Goal: Information Seeking & Learning: Learn about a topic

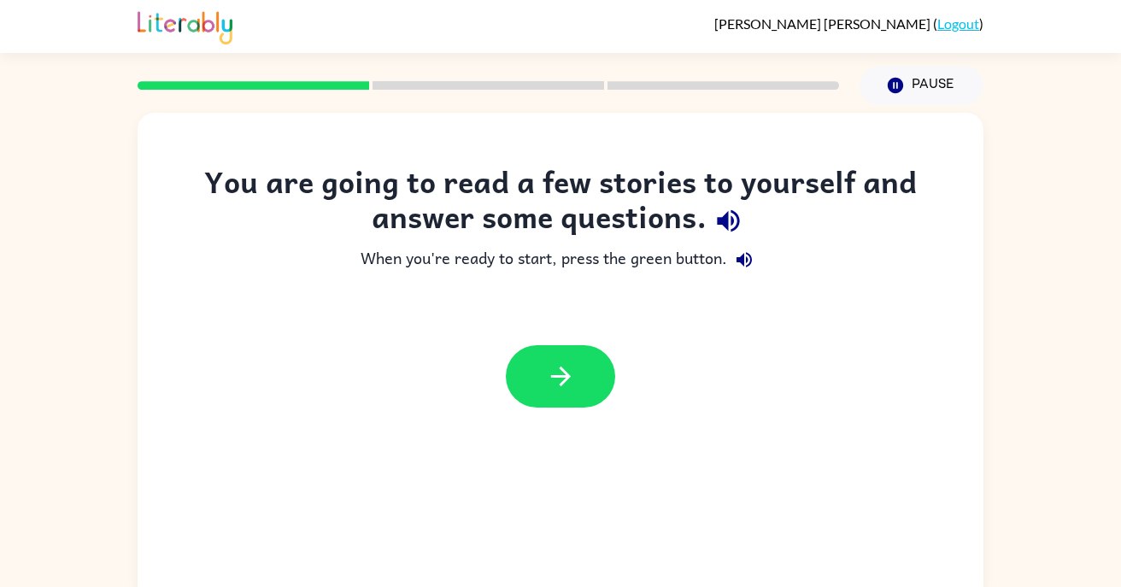
click at [1048, 410] on div "You are going to read a few stories to yourself and answer some questions. When…" at bounding box center [560, 353] width 1121 height 496
click at [586, 383] on button "button" at bounding box center [560, 376] width 109 height 62
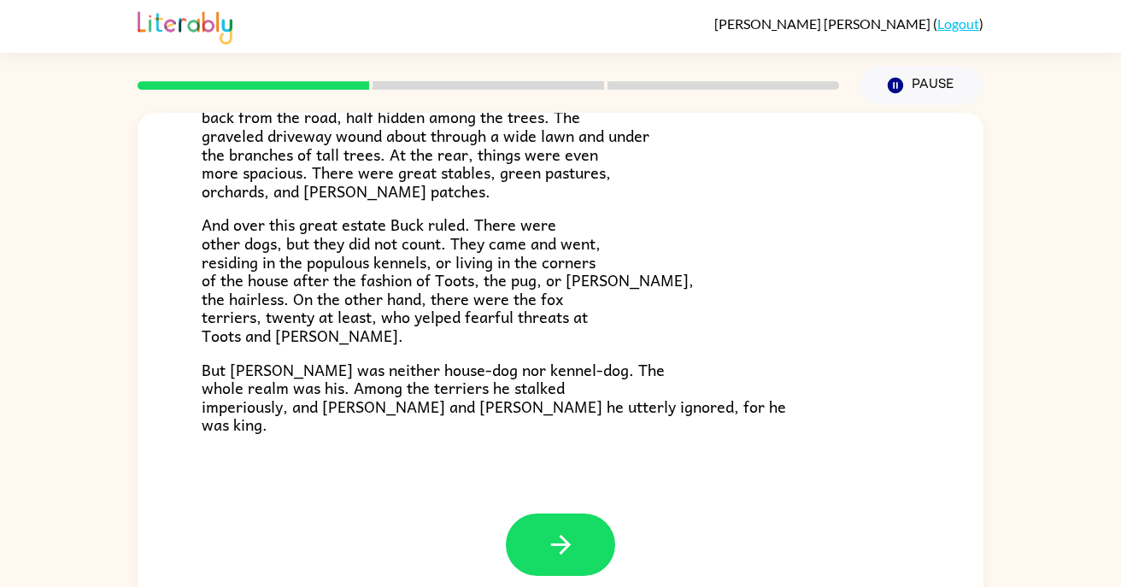
scroll to position [14, 0]
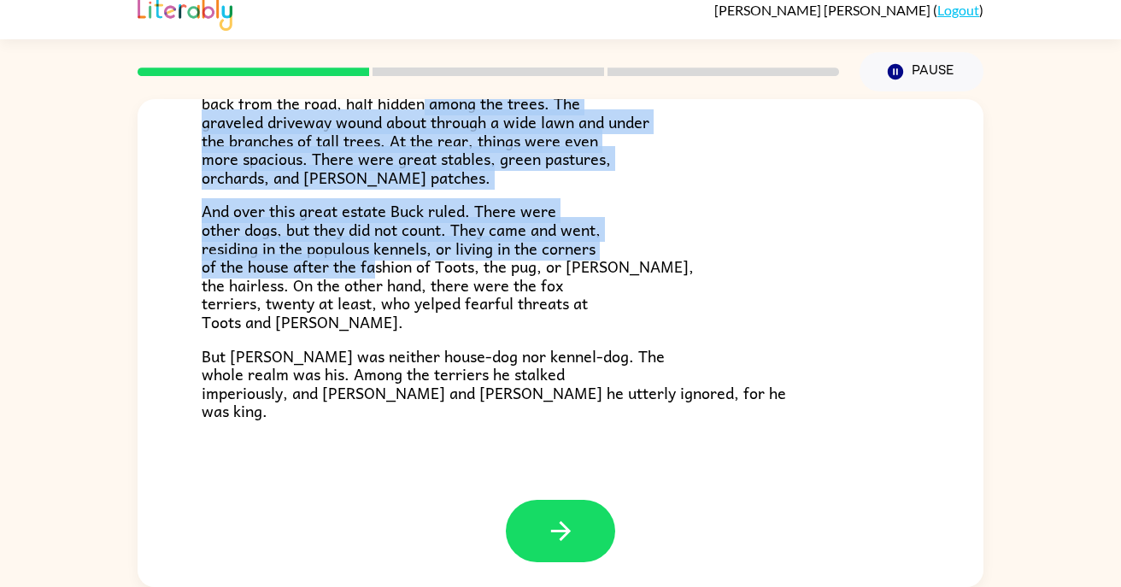
drag, startPoint x: 203, startPoint y: 126, endPoint x: 386, endPoint y: 280, distance: 239.0
click at [386, 280] on div "[PERSON_NAME] did not read the newspapers, or he would have known that trouble …" at bounding box center [561, 146] width 718 height 549
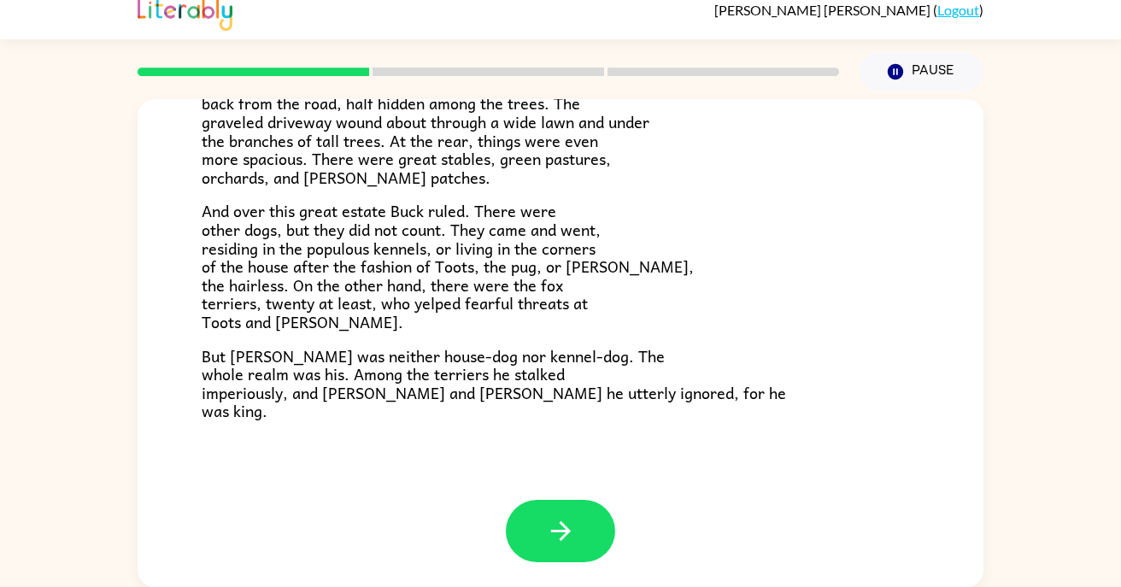
click at [659, 334] on div "[PERSON_NAME] did not read the newspapers, or he would have known that trouble …" at bounding box center [561, 146] width 718 height 549
click at [385, 253] on span "And over this great estate Buck ruled. There were other dogs, but they did not …" at bounding box center [448, 266] width 492 height 136
click at [408, 434] on div "[PERSON_NAME] [PERSON_NAME] did not read the newspapers, or he would have known…" at bounding box center [561, 136] width 846 height 727
click at [350, 394] on span "But [PERSON_NAME] was neither house-dog nor kennel-dog. The whole realm was his…" at bounding box center [494, 384] width 584 height 80
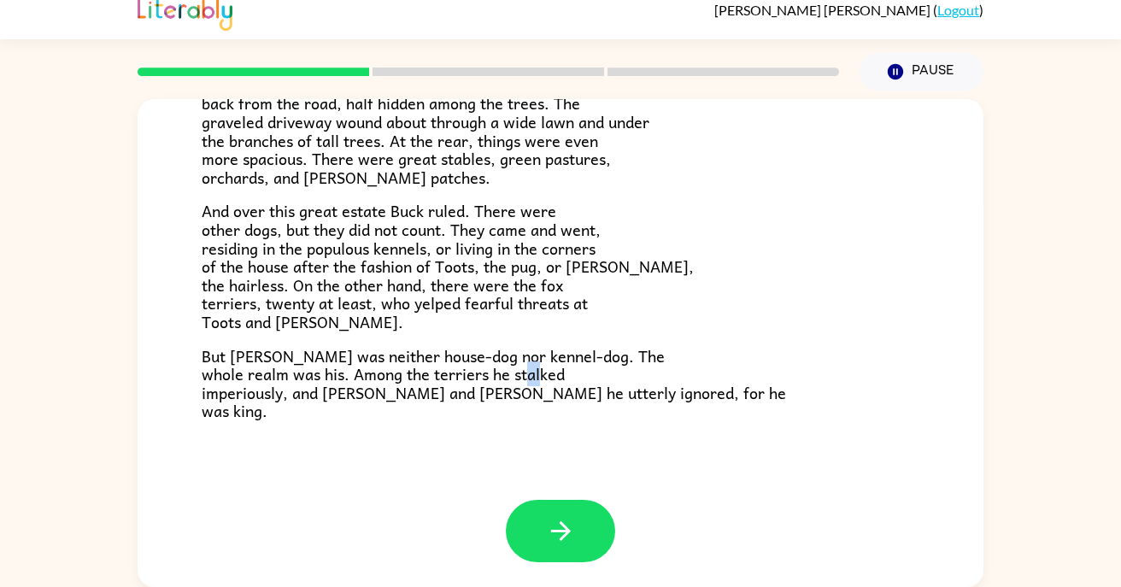
drag, startPoint x: 203, startPoint y: 388, endPoint x: 227, endPoint y: 394, distance: 24.7
click at [227, 394] on span "But [PERSON_NAME] was neither house-dog nor kennel-dog. The whole realm was his…" at bounding box center [494, 384] width 584 height 80
click at [559, 182] on p "[PERSON_NAME] lived at a big house in the sun-kissed [GEOGRAPHIC_DATA][PERSON_N…" at bounding box center [561, 121] width 718 height 129
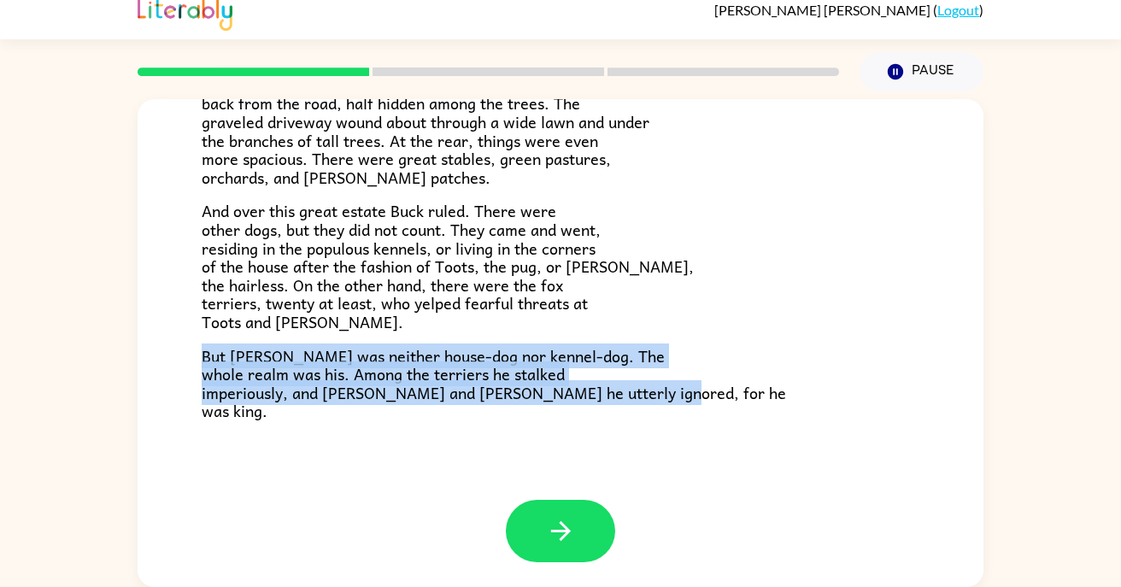
drag, startPoint x: 192, startPoint y: 334, endPoint x: 496, endPoint y: 432, distance: 319.4
click at [496, 432] on div "[PERSON_NAME] [PERSON_NAME] did not read the newspapers, or he would have known…" at bounding box center [561, 136] width 846 height 727
click at [562, 524] on icon "button" at bounding box center [560, 531] width 20 height 20
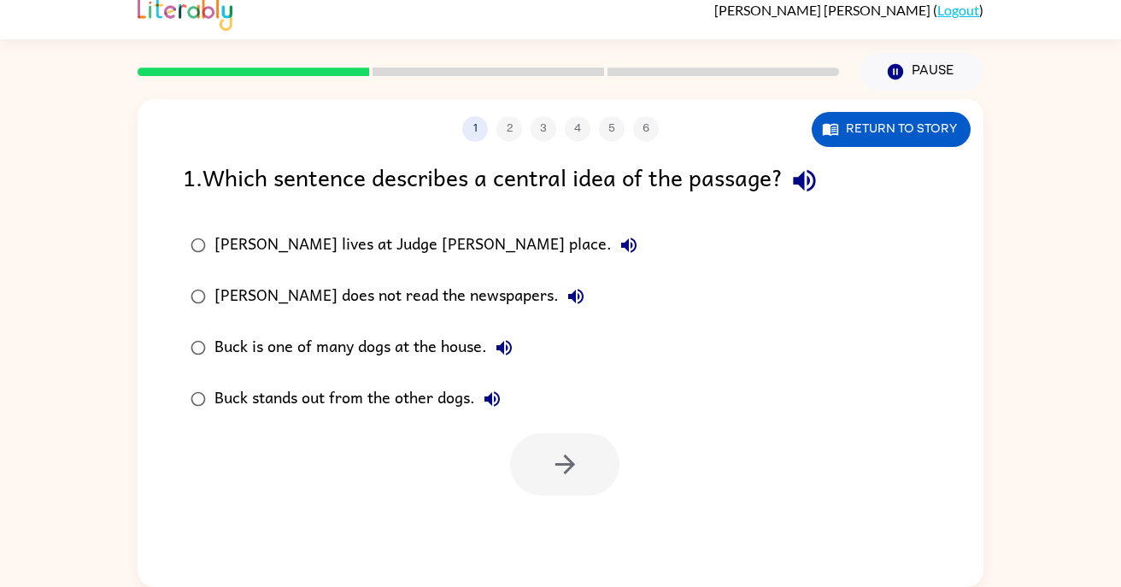
click at [620, 288] on div "[PERSON_NAME] lives at Judge [PERSON_NAME] place. [PERSON_NAME] does not read t…" at bounding box center [583, 322] width 801 height 205
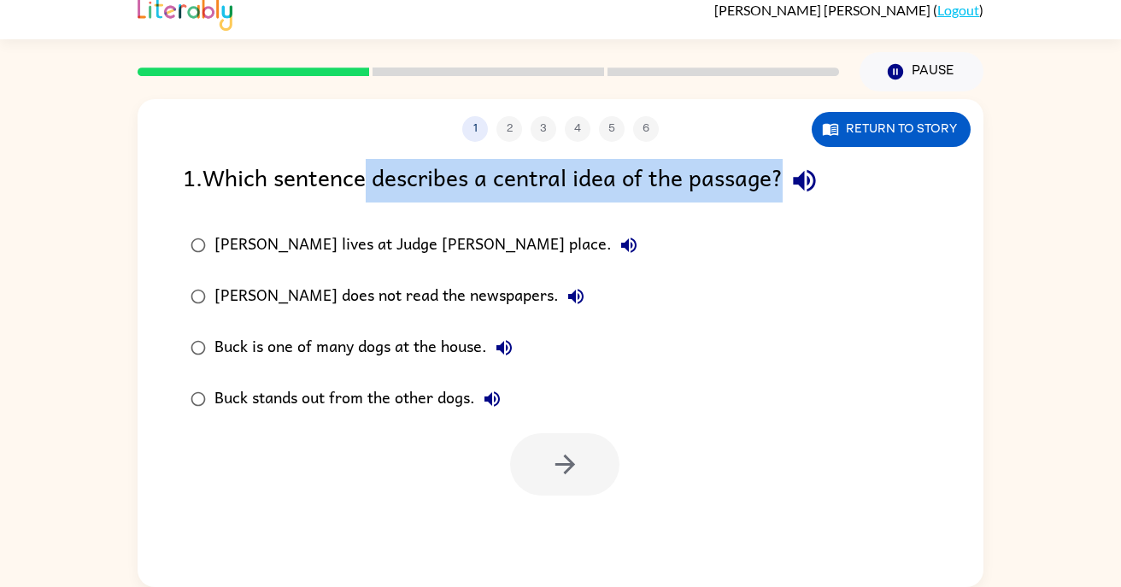
drag, startPoint x: 369, startPoint y: 192, endPoint x: 504, endPoint y: 199, distance: 135.2
click at [504, 199] on div "1 . Which sentence describes a central idea of the passage?" at bounding box center [560, 181] width 755 height 44
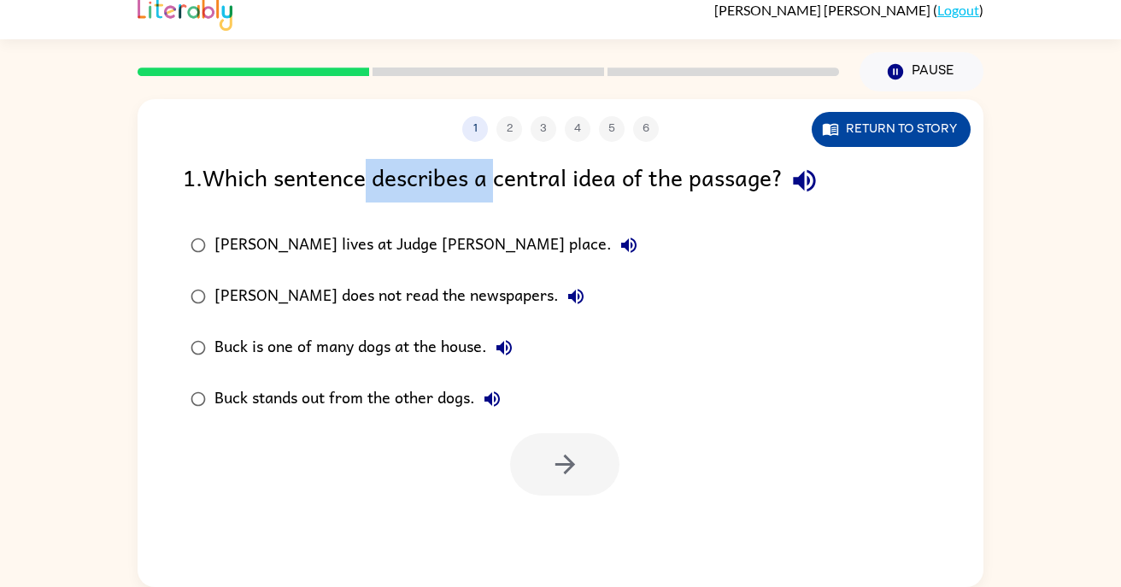
click at [874, 138] on button "Return to story" at bounding box center [891, 129] width 159 height 35
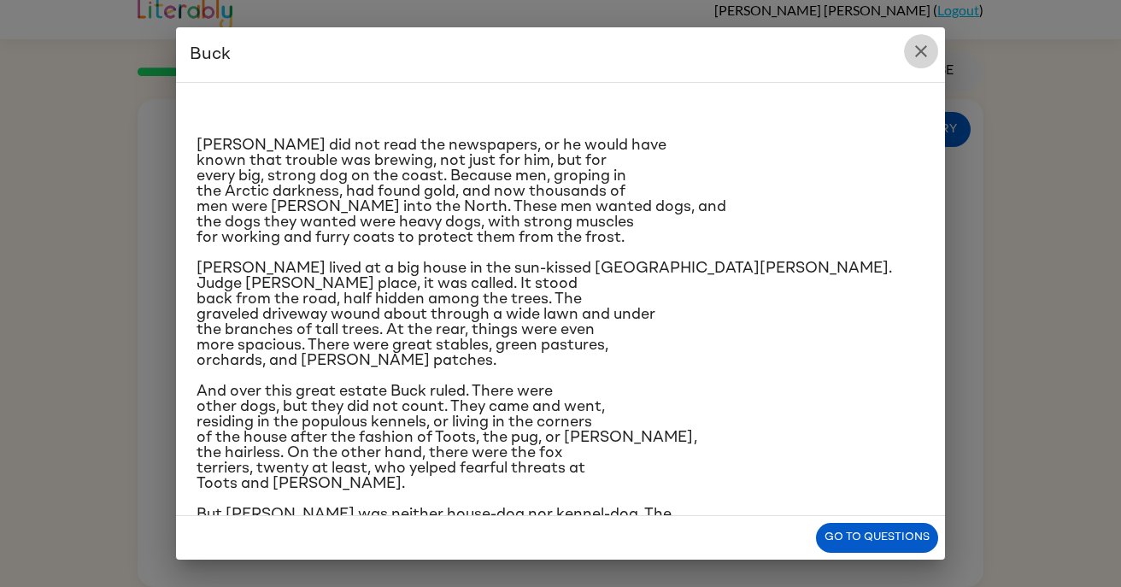
click at [919, 46] on icon "close" at bounding box center [921, 51] width 21 height 21
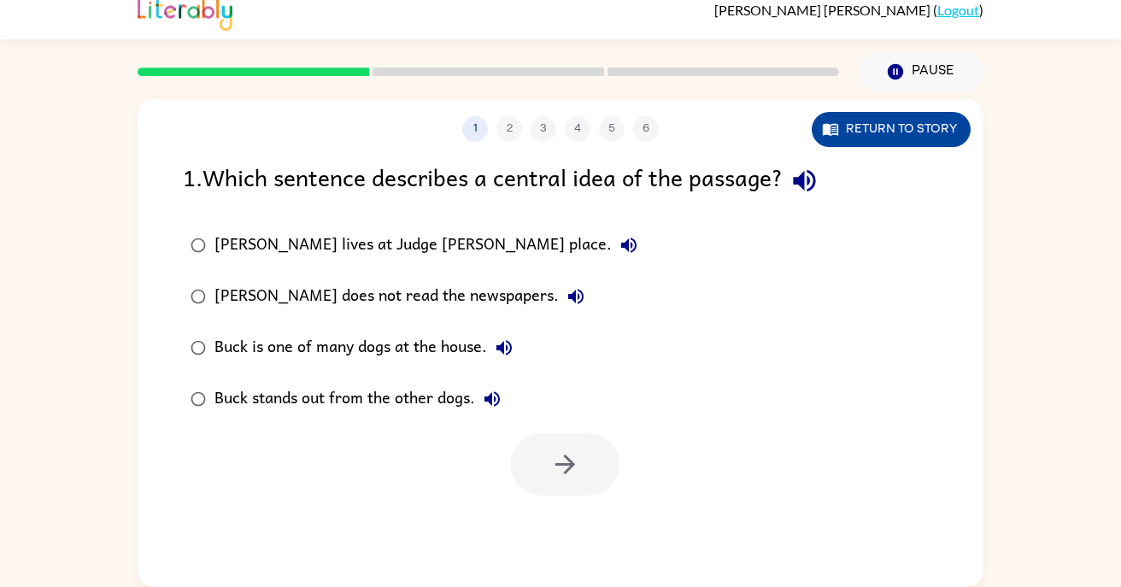
click at [845, 148] on div "1 2 3 4 5 6 Return to story 1 . Which sentence describes a central idea of the …" at bounding box center [561, 343] width 846 height 488
click at [845, 130] on button "Return to story" at bounding box center [891, 129] width 159 height 35
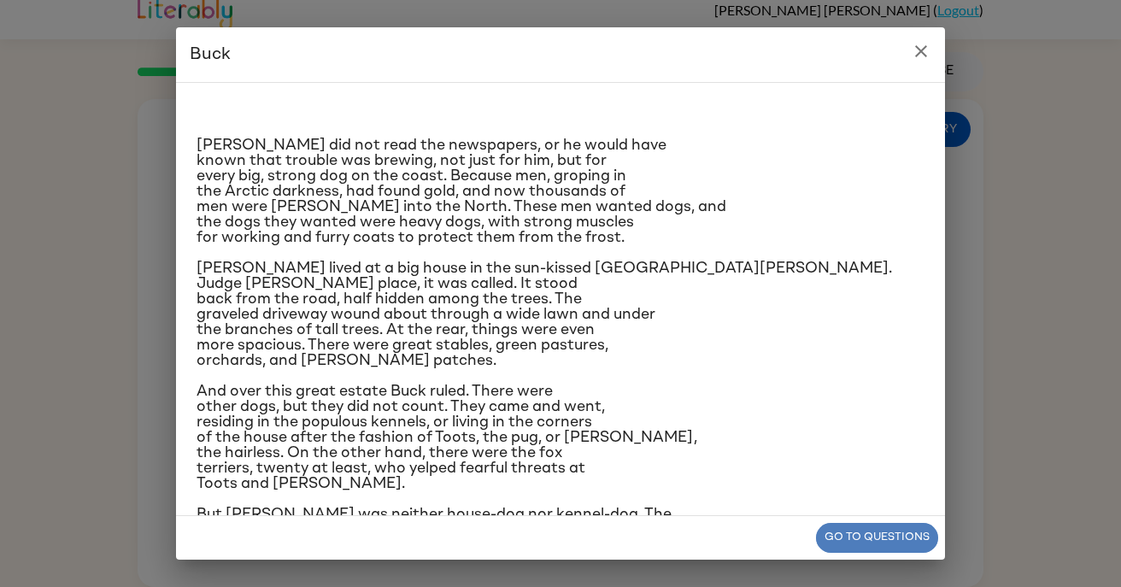
click at [904, 546] on button "Go to questions" at bounding box center [877, 538] width 122 height 30
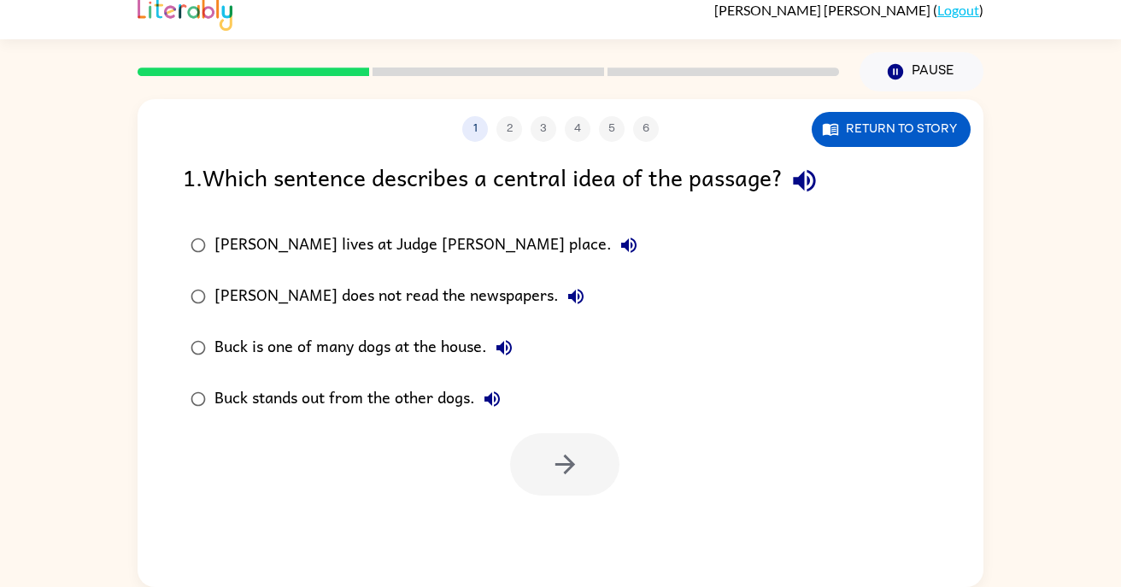
click at [246, 283] on div "[PERSON_NAME] does not read the newspapers." at bounding box center [403, 296] width 379 height 34
click at [253, 249] on div "[PERSON_NAME] lives at Judge [PERSON_NAME] place." at bounding box center [430, 245] width 432 height 34
click at [267, 284] on div "[PERSON_NAME] does not read the newspapers." at bounding box center [403, 296] width 379 height 34
click at [566, 456] on icon "button" at bounding box center [565, 465] width 20 height 20
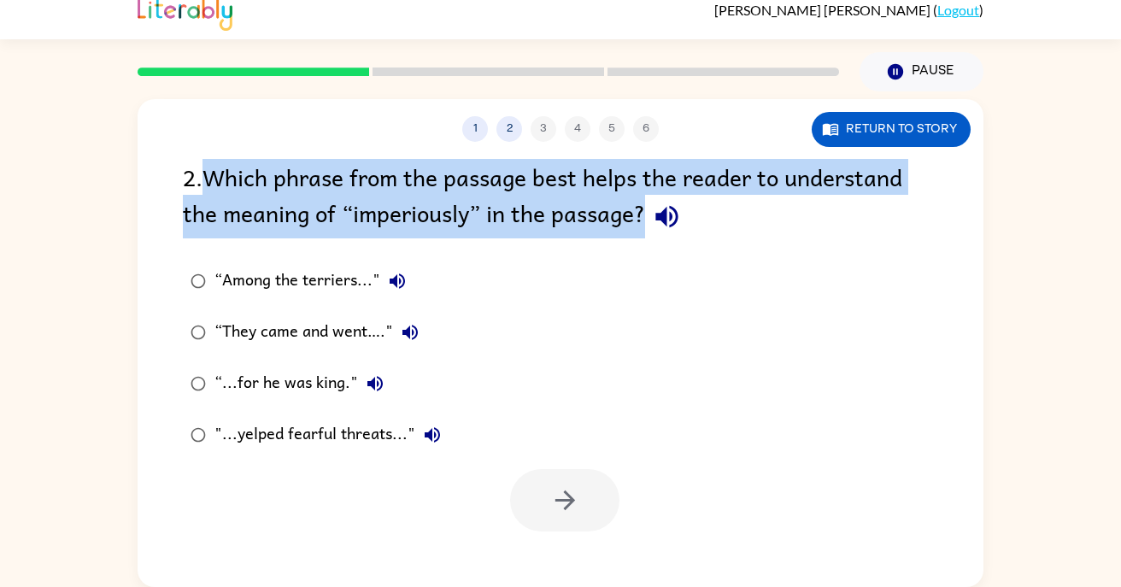
drag, startPoint x: 206, startPoint y: 176, endPoint x: 655, endPoint y: 200, distance: 449.3
click at [655, 200] on div "2 . Which phrase from the passage best helps the reader to understand the meani…" at bounding box center [560, 198] width 755 height 79
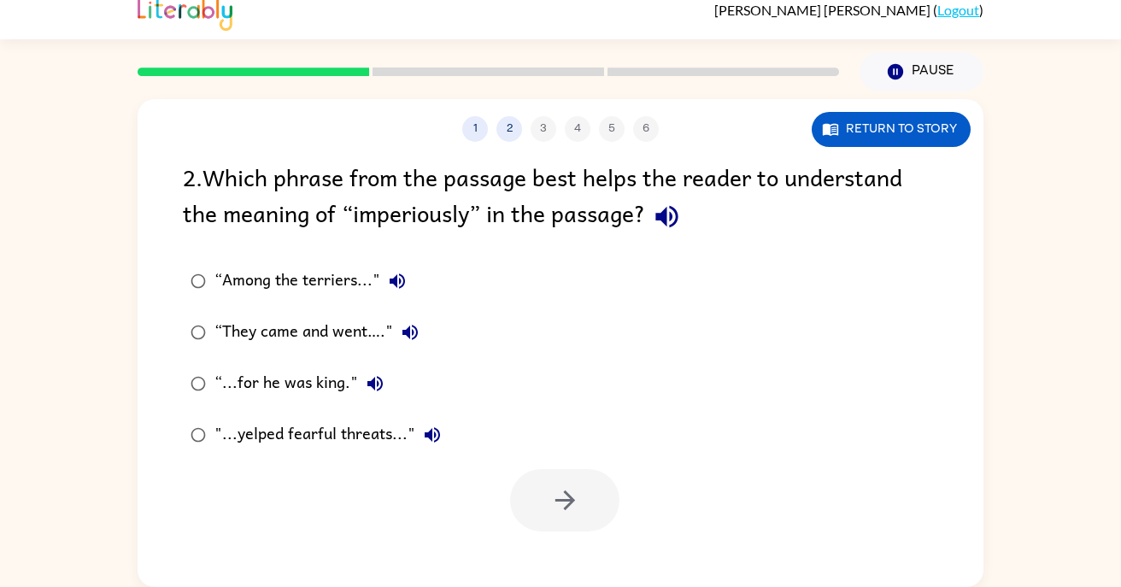
drag, startPoint x: 418, startPoint y: 229, endPoint x: 407, endPoint y: 226, distance: 11.6
click at [418, 230] on div "2 . Which phrase from the passage best helps the reader to understand the meani…" at bounding box center [560, 198] width 755 height 79
drag, startPoint x: 395, startPoint y: 214, endPoint x: 391, endPoint y: 205, distance: 10.3
click at [391, 205] on div "2 . Which phrase from the passage best helps the reader to understand the meani…" at bounding box center [560, 198] width 755 height 79
click at [668, 320] on div "“Among the terriers..." “They came and went…." “...for he was king." "...yelped…" at bounding box center [583, 358] width 801 height 205
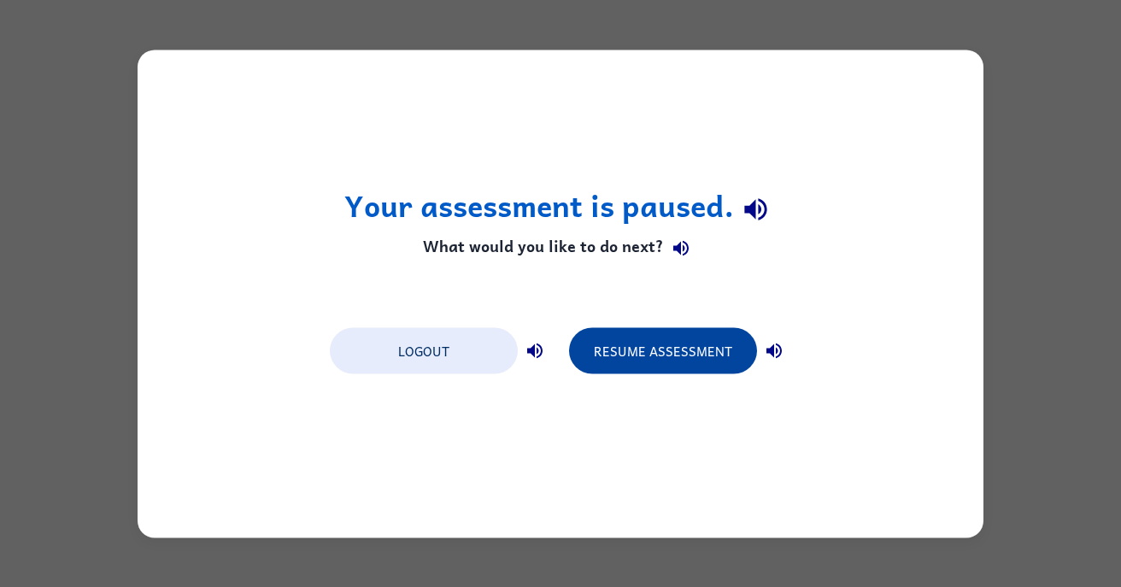
click at [614, 345] on button "Resume Assessment" at bounding box center [663, 350] width 188 height 46
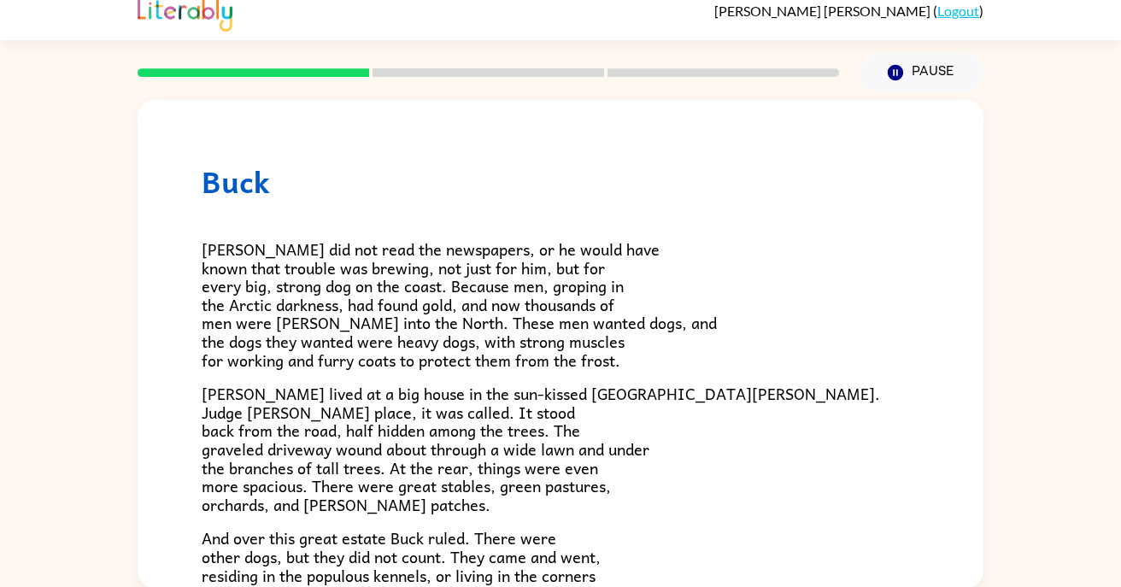
scroll to position [14, 0]
click at [899, 62] on icon "Pause" at bounding box center [895, 71] width 19 height 19
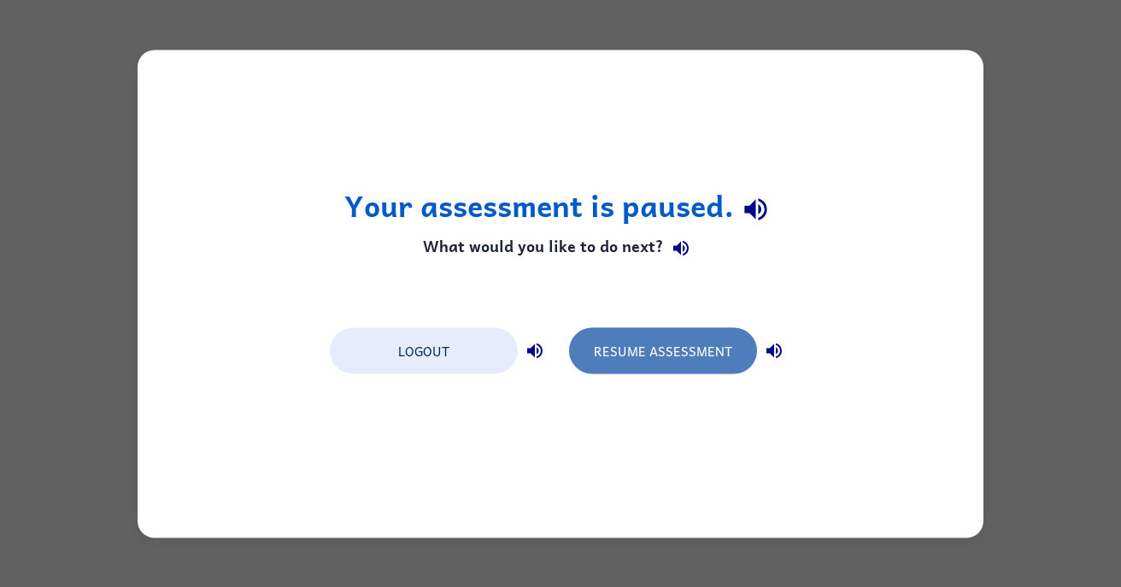
drag, startPoint x: 693, startPoint y: 339, endPoint x: 702, endPoint y: 336, distance: 9.2
click at [693, 339] on button "Resume Assessment" at bounding box center [663, 350] width 188 height 46
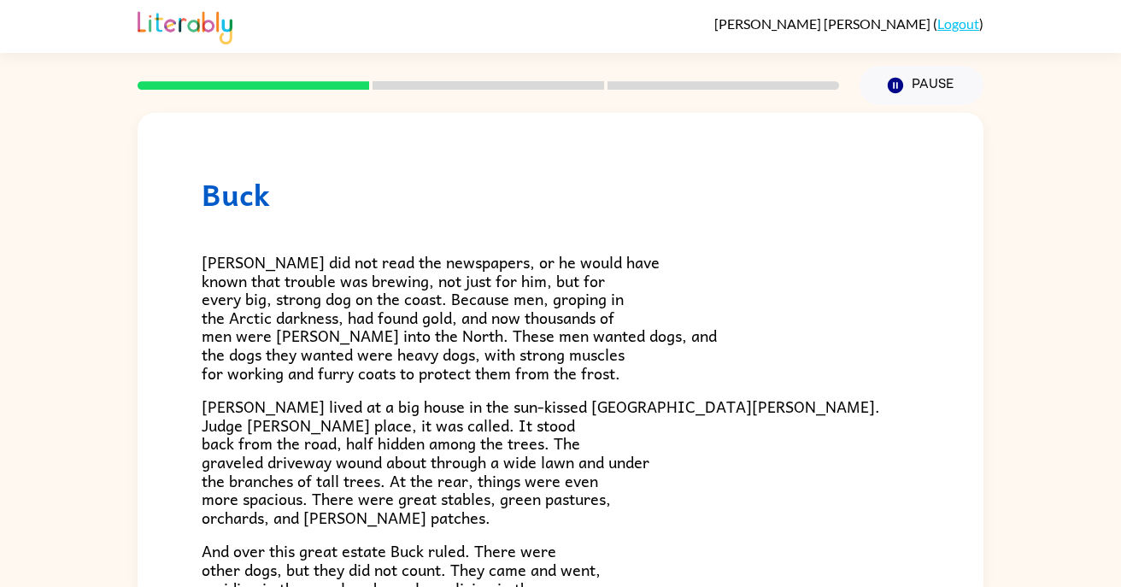
drag, startPoint x: 1076, startPoint y: 332, endPoint x: 1082, endPoint y: 169, distance: 163.3
click at [1082, 286] on div "[PERSON_NAME] [PERSON_NAME] did not read the newspapers, or he would have known…" at bounding box center [560, 353] width 1121 height 496
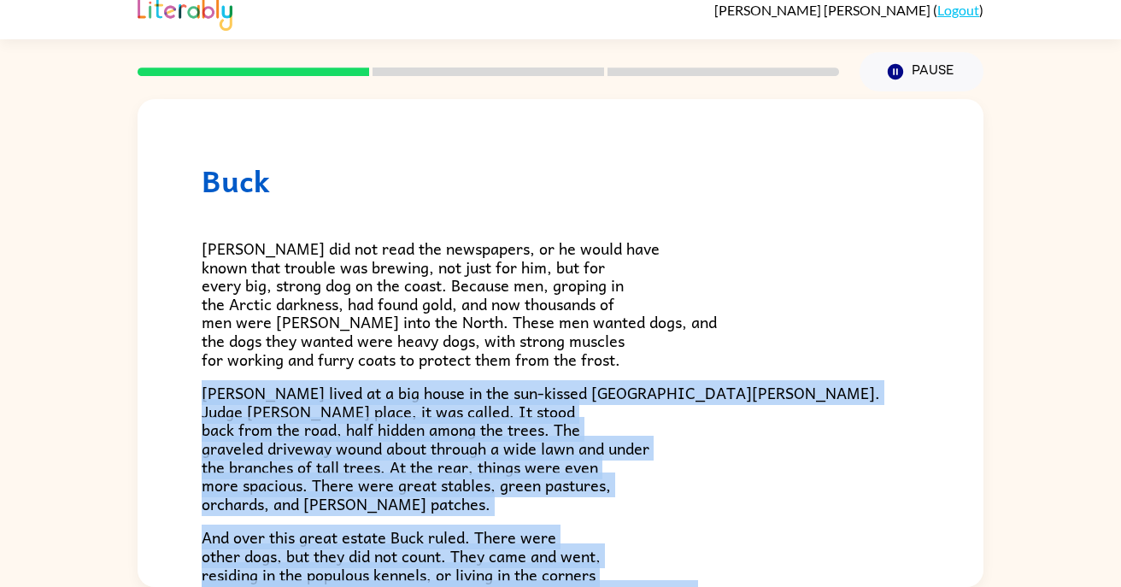
scroll to position [326, 0]
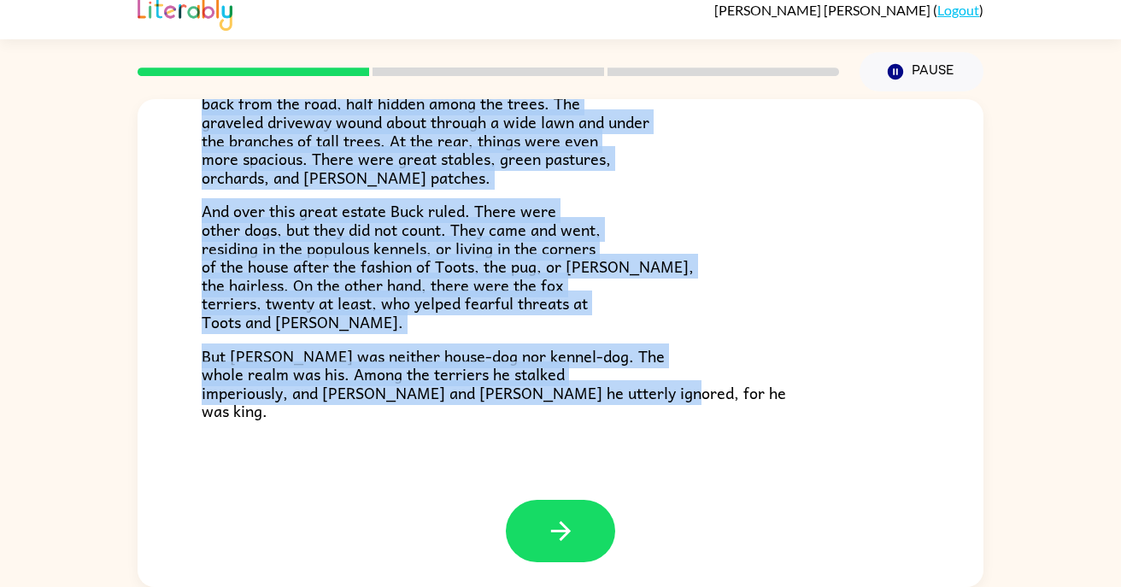
drag, startPoint x: 204, startPoint y: 400, endPoint x: 444, endPoint y: 653, distance: 348.2
click at [444, 586] on html "[PERSON_NAME] ( Logout ) Pause Pause [PERSON_NAME] [PERSON_NAME] did not read t…" at bounding box center [560, 286] width 1121 height 601
click at [579, 524] on button "button" at bounding box center [560, 531] width 109 height 62
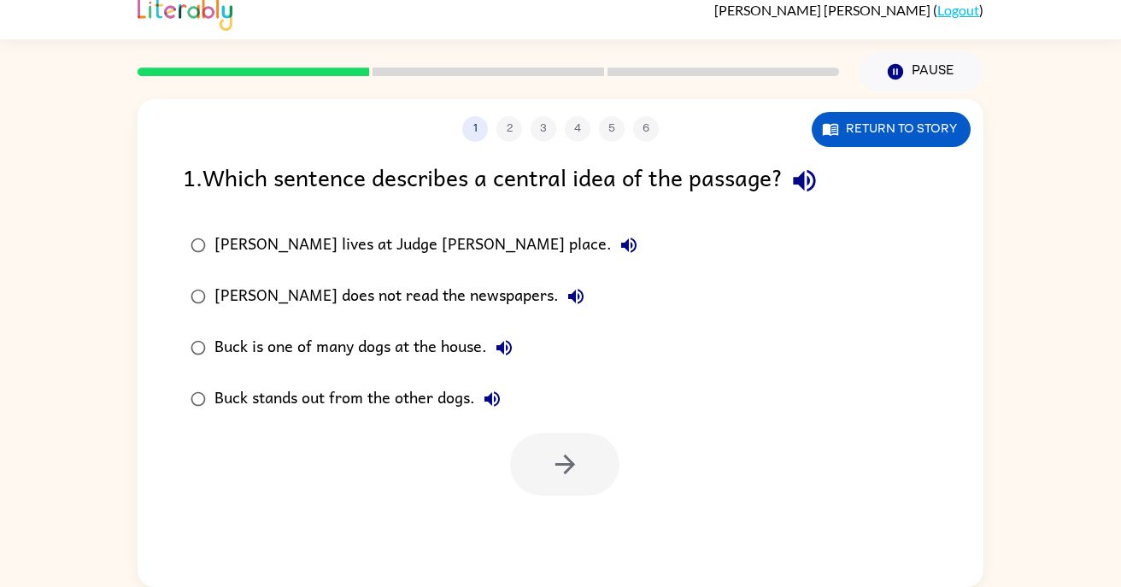
click at [357, 278] on label "[PERSON_NAME] does not read the newspapers." at bounding box center [413, 296] width 481 height 51
click at [549, 485] on button "button" at bounding box center [564, 464] width 109 height 62
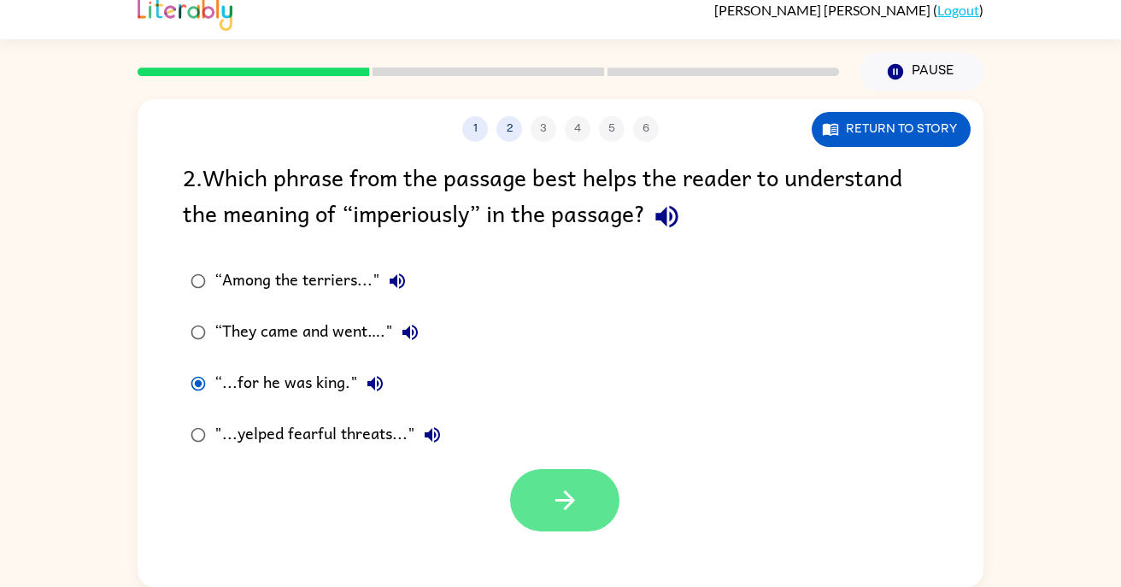
click at [594, 507] on button "button" at bounding box center [564, 500] width 109 height 62
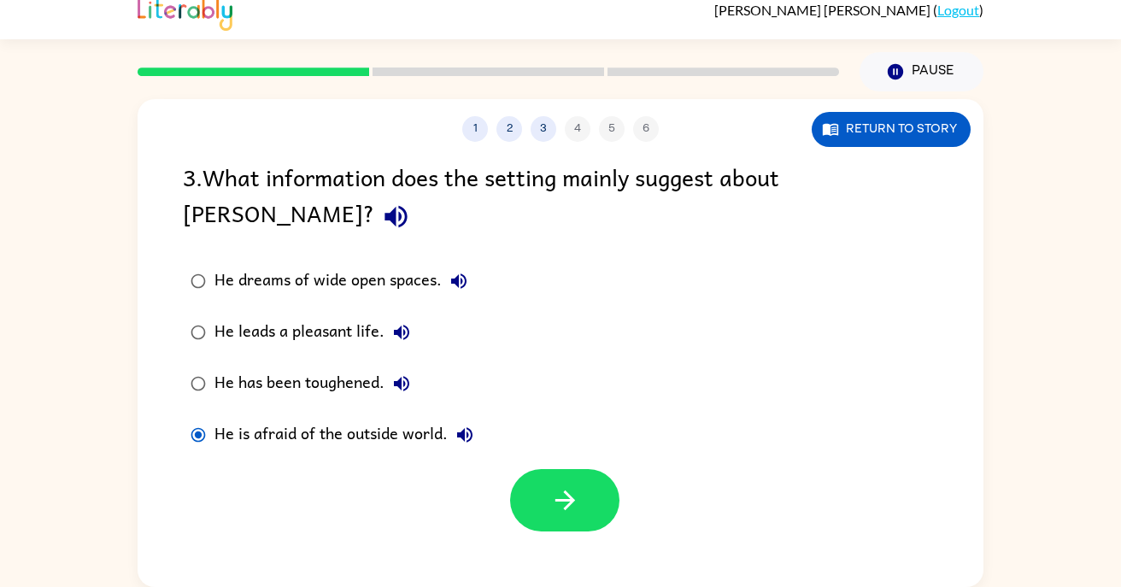
click at [608, 469] on div at bounding box center [564, 500] width 109 height 62
click at [604, 469] on button "button" at bounding box center [564, 500] width 109 height 62
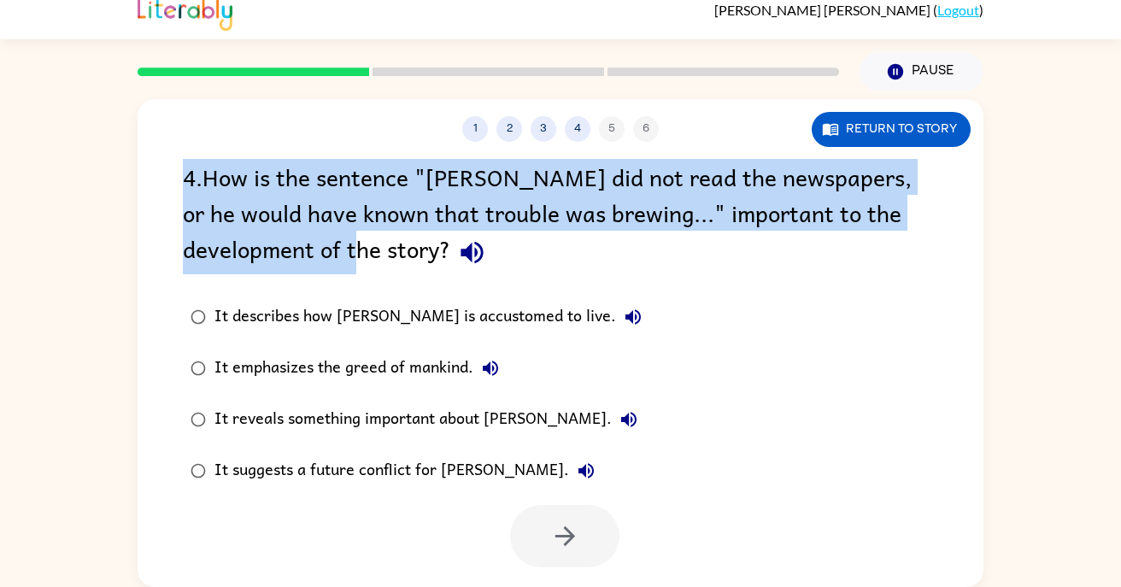
drag, startPoint x: 183, startPoint y: 169, endPoint x: 558, endPoint y: 238, distance: 381.5
click at [558, 238] on div "4 . How is the sentence "[PERSON_NAME] did not read the newspapers, or he would…" at bounding box center [560, 216] width 755 height 115
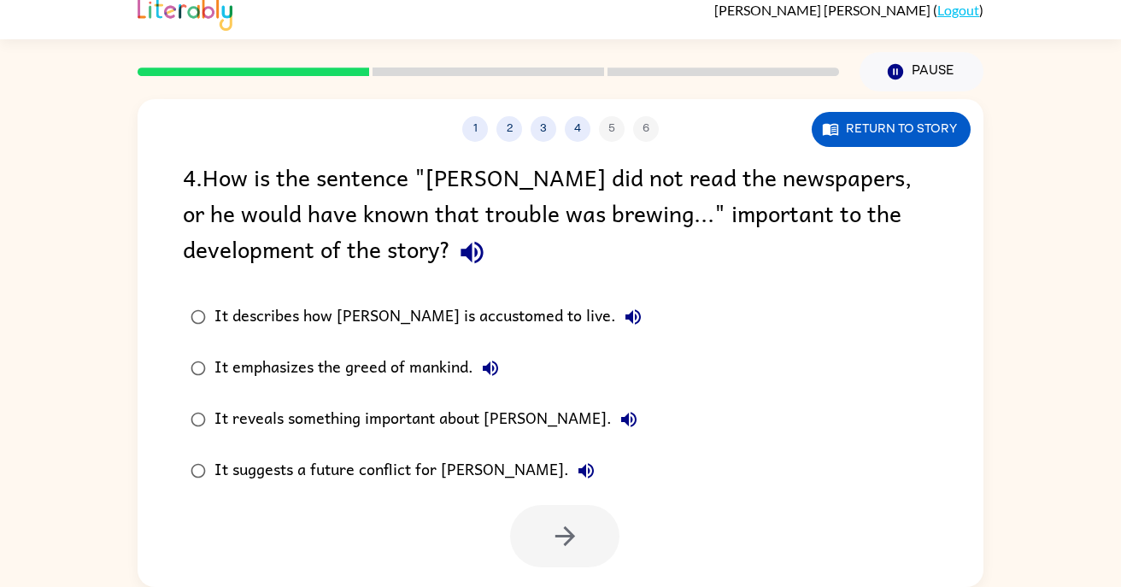
click at [708, 323] on div "It describes how [PERSON_NAME] is accustomed to live. It emphasizes the greed o…" at bounding box center [583, 393] width 801 height 205
click at [231, 406] on div "It reveals something important about [PERSON_NAME]." at bounding box center [430, 419] width 432 height 34
click at [306, 474] on div "It suggests a future conflict for [PERSON_NAME]." at bounding box center [408, 471] width 389 height 34
click at [555, 544] on icon "button" at bounding box center [565, 536] width 30 height 30
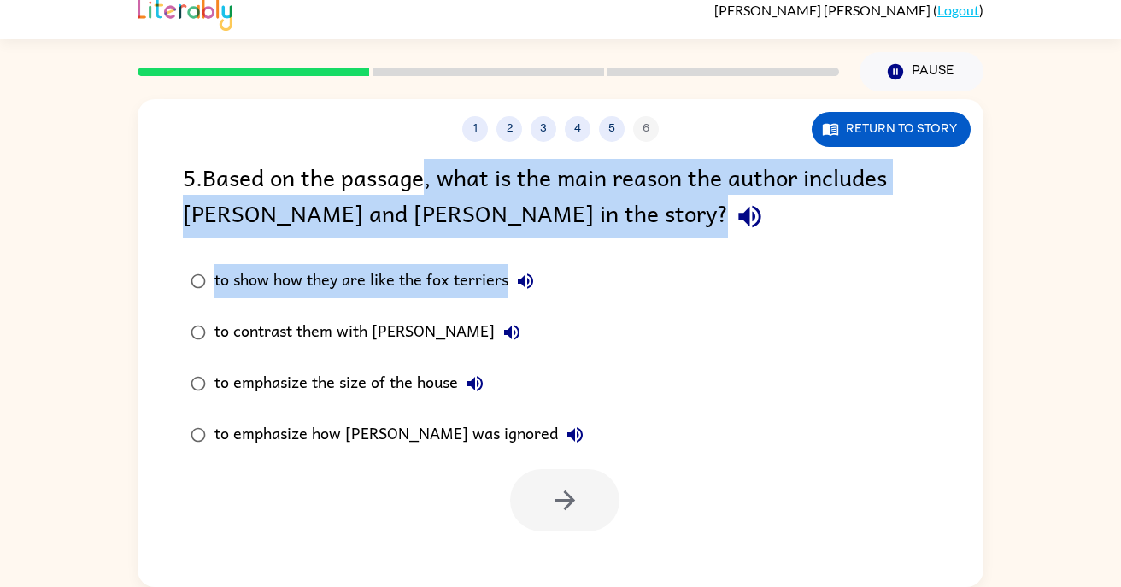
drag, startPoint x: 426, startPoint y: 182, endPoint x: 737, endPoint y: 280, distance: 326.2
click at [737, 280] on div "5 . Based on the passage, what is the main reason the author includes [PERSON_N…" at bounding box center [561, 345] width 846 height 373
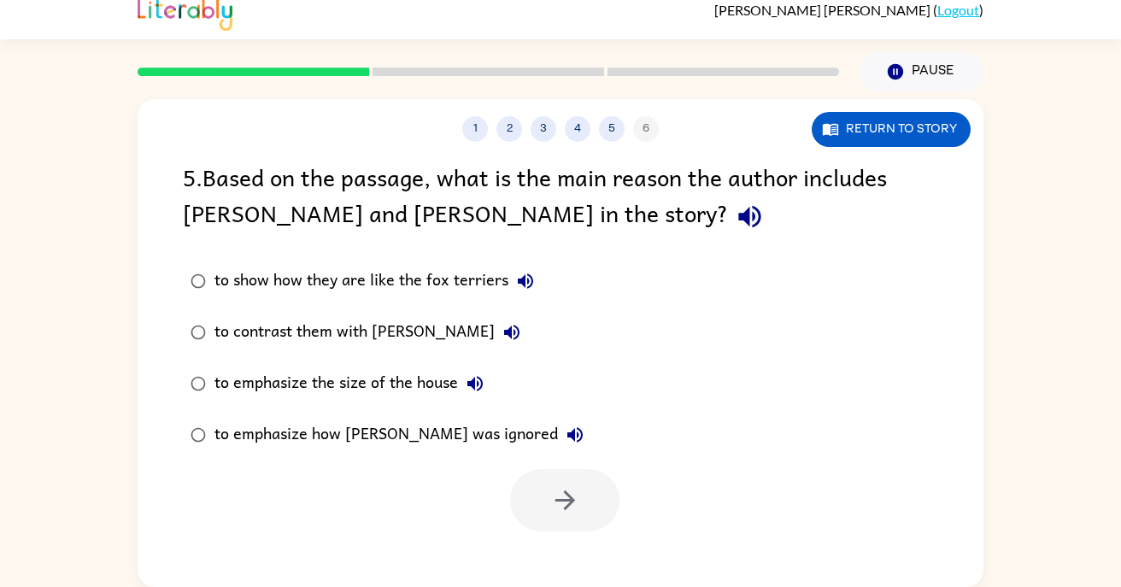
click at [737, 280] on div "to show how they are like the fox terriers to contrast them with [PERSON_NAME] …" at bounding box center [583, 358] width 801 height 205
click at [863, 129] on button "Return to story" at bounding box center [891, 129] width 159 height 35
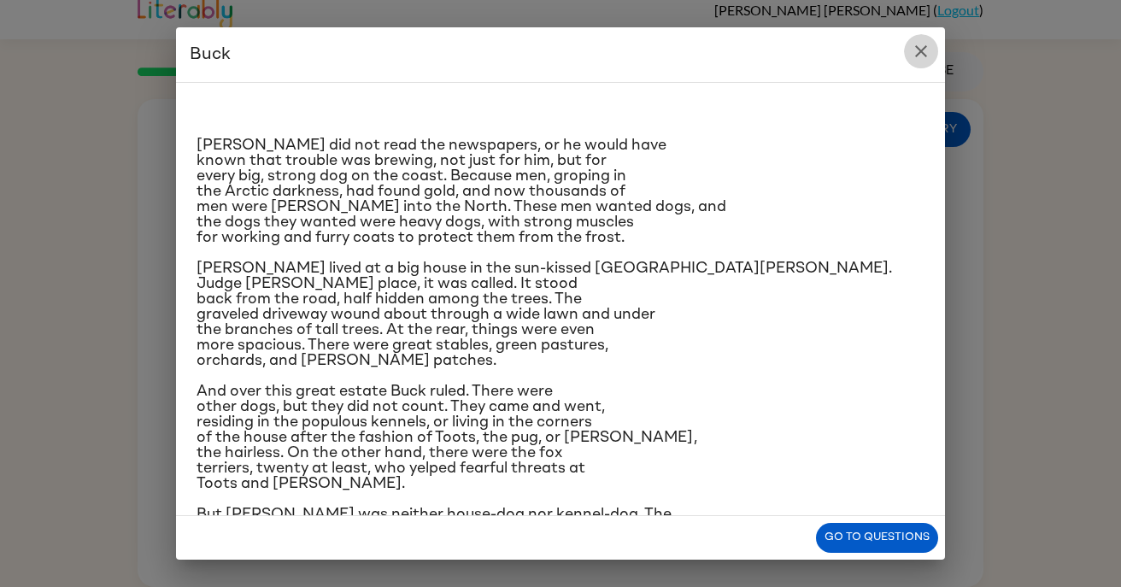
click at [928, 50] on icon "close" at bounding box center [921, 51] width 21 height 21
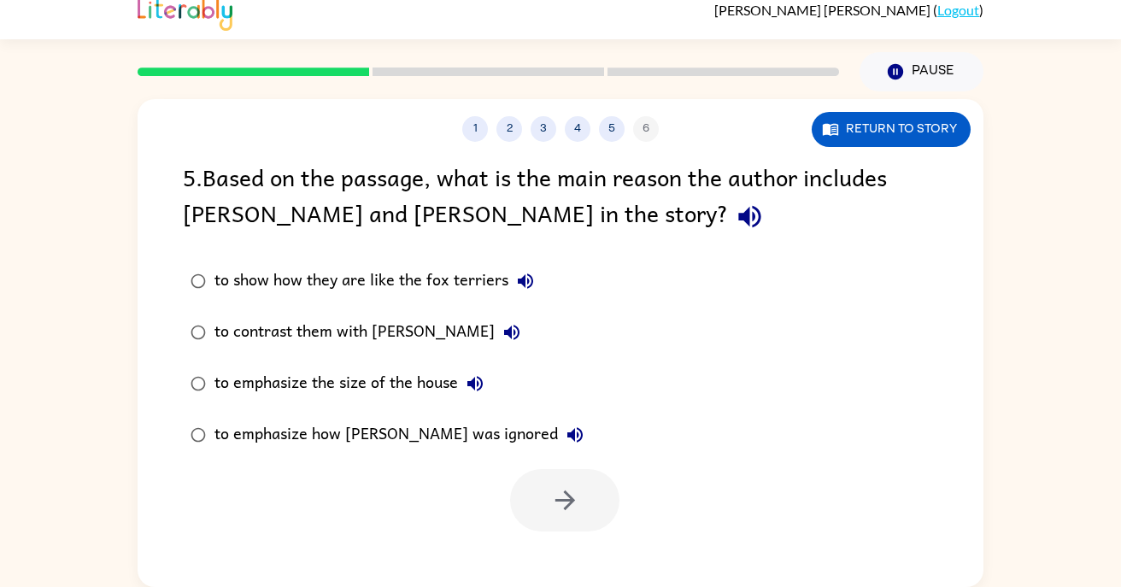
click at [417, 285] on div "to show how they are like the fox terriers" at bounding box center [378, 281] width 328 height 34
click at [557, 485] on button "button" at bounding box center [564, 500] width 109 height 62
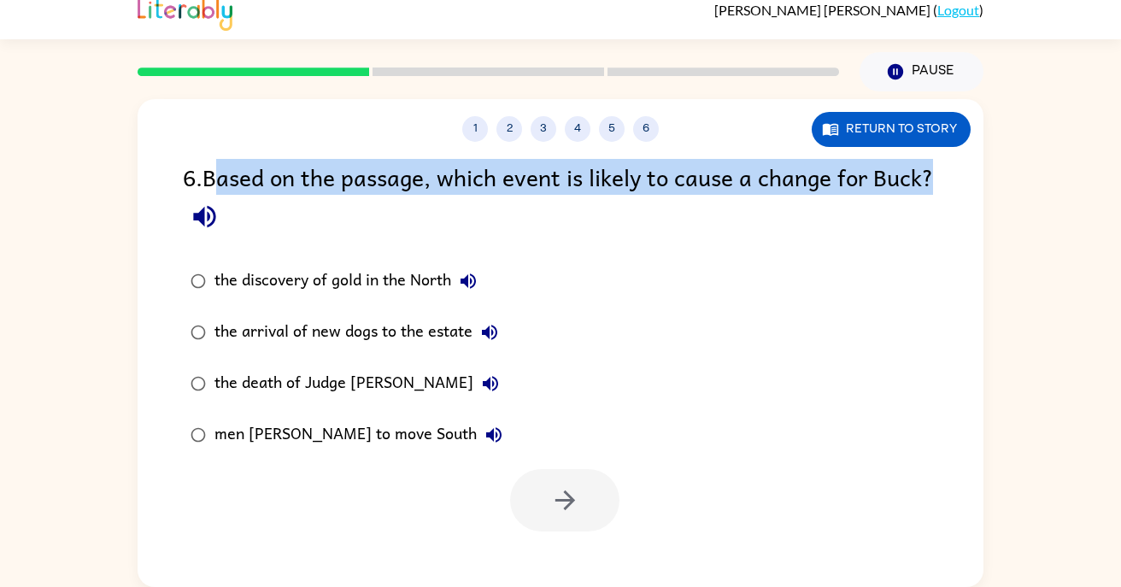
drag, startPoint x: 223, startPoint y: 177, endPoint x: 559, endPoint y: 234, distance: 340.7
click at [559, 234] on div "6 . Based on the passage, which event is likely to cause a change for Buck?" at bounding box center [560, 198] width 755 height 79
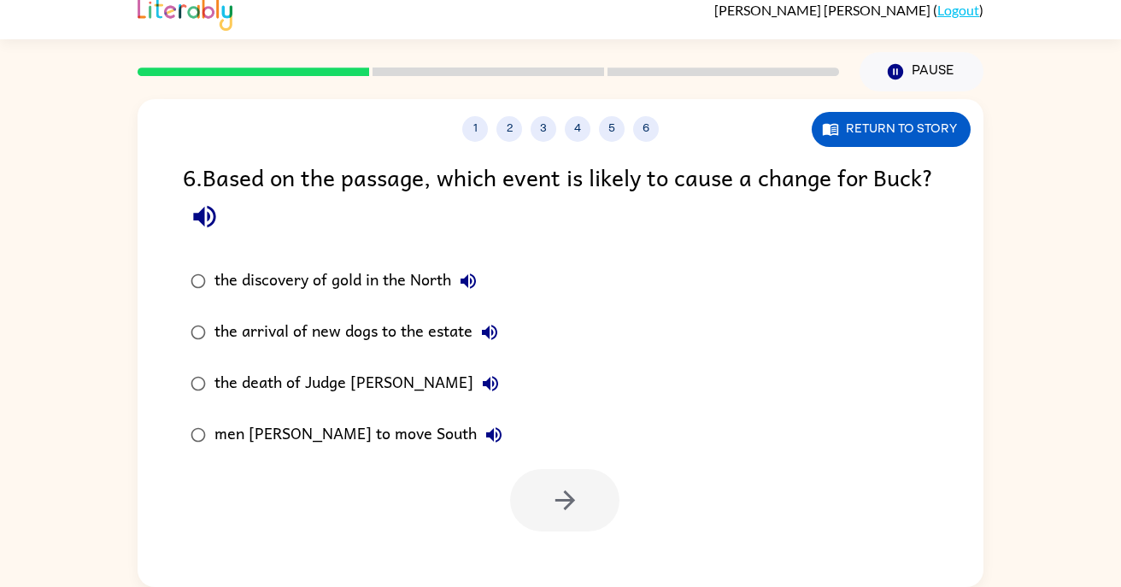
click at [559, 234] on div "6 . Based on the passage, which event is likely to cause a change for Buck?" at bounding box center [560, 198] width 755 height 79
click at [361, 288] on div "the discovery of gold in the North" at bounding box center [349, 281] width 271 height 34
click at [397, 332] on div "the arrival of new dogs to the estate" at bounding box center [360, 332] width 292 height 34
click at [399, 332] on div "the arrival of new dogs to the estate" at bounding box center [360, 332] width 292 height 34
click at [604, 516] on button "button" at bounding box center [564, 500] width 109 height 62
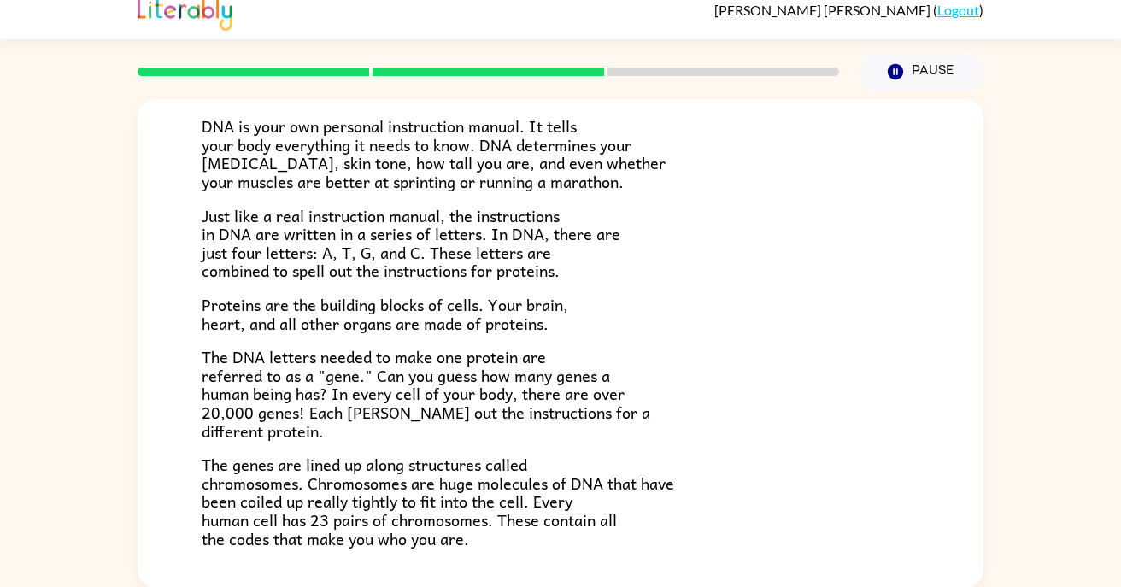
scroll to position [171, 0]
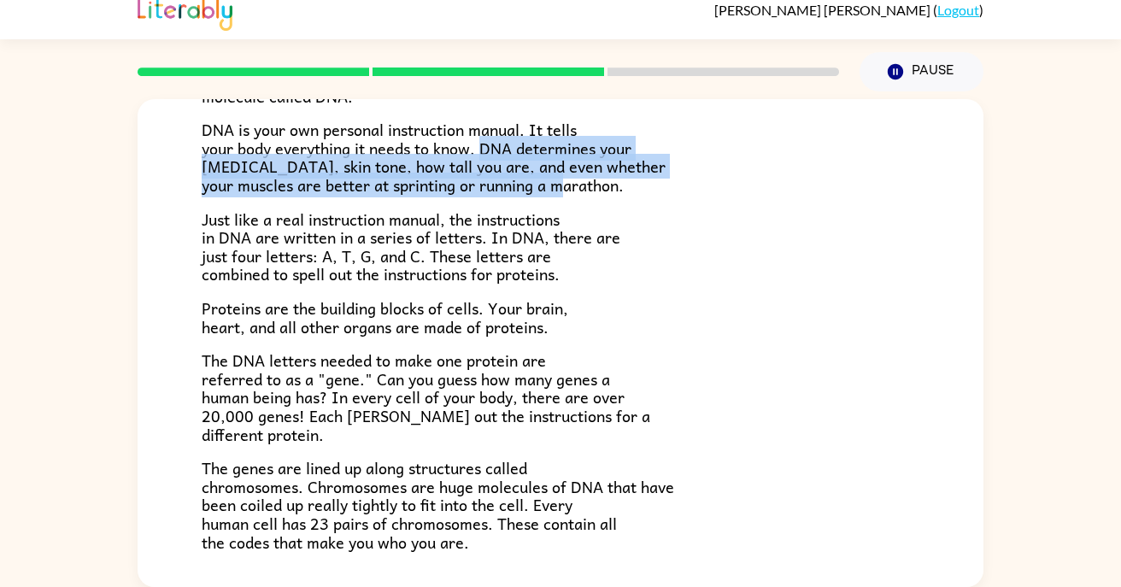
drag, startPoint x: 480, startPoint y: 150, endPoint x: 597, endPoint y: 173, distance: 119.2
click at [597, 173] on span "DNA is your own personal instruction manual. It tells your body everything it n…" at bounding box center [434, 157] width 464 height 80
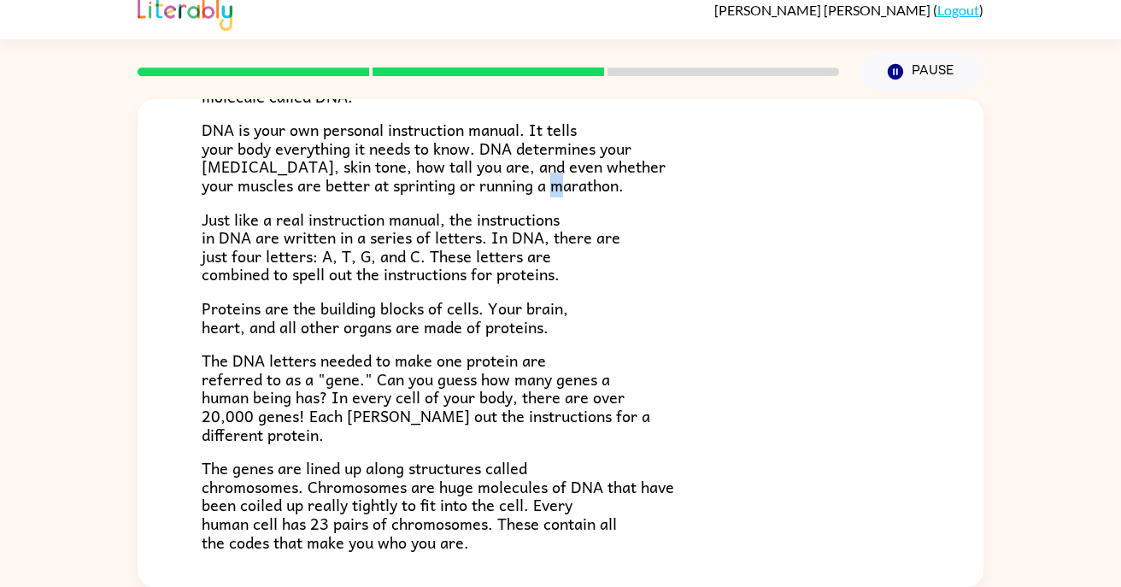
click at [600, 180] on span "DNA is your own personal instruction manual. It tells your body everything it n…" at bounding box center [434, 157] width 464 height 80
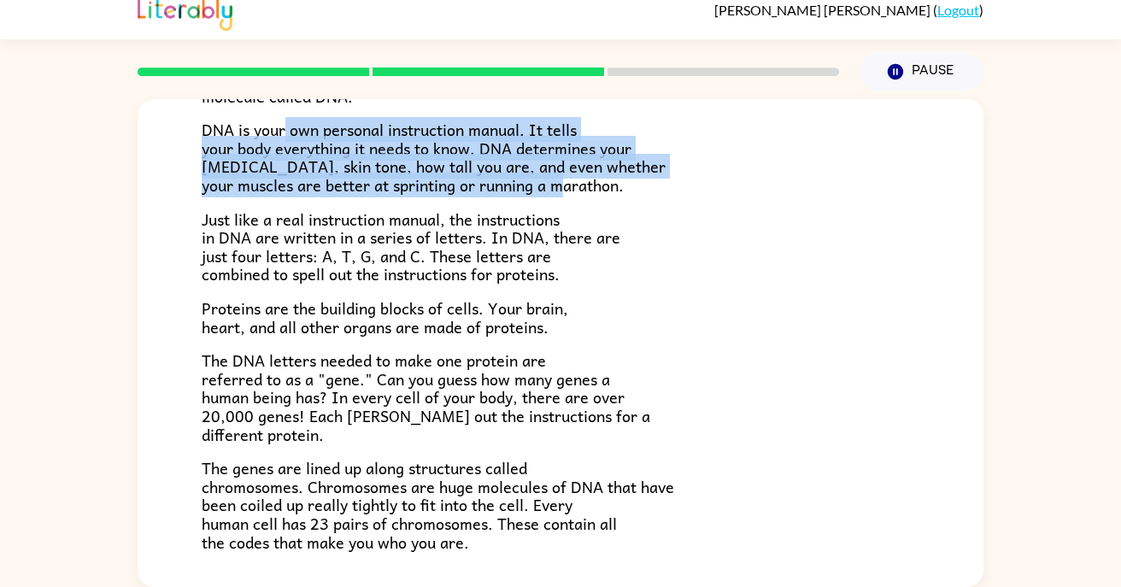
drag, startPoint x: 600, startPoint y: 179, endPoint x: 284, endPoint y: 134, distance: 319.3
click at [284, 134] on span "DNA is your own personal instruction manual. It tells your body everything it n…" at bounding box center [434, 157] width 464 height 80
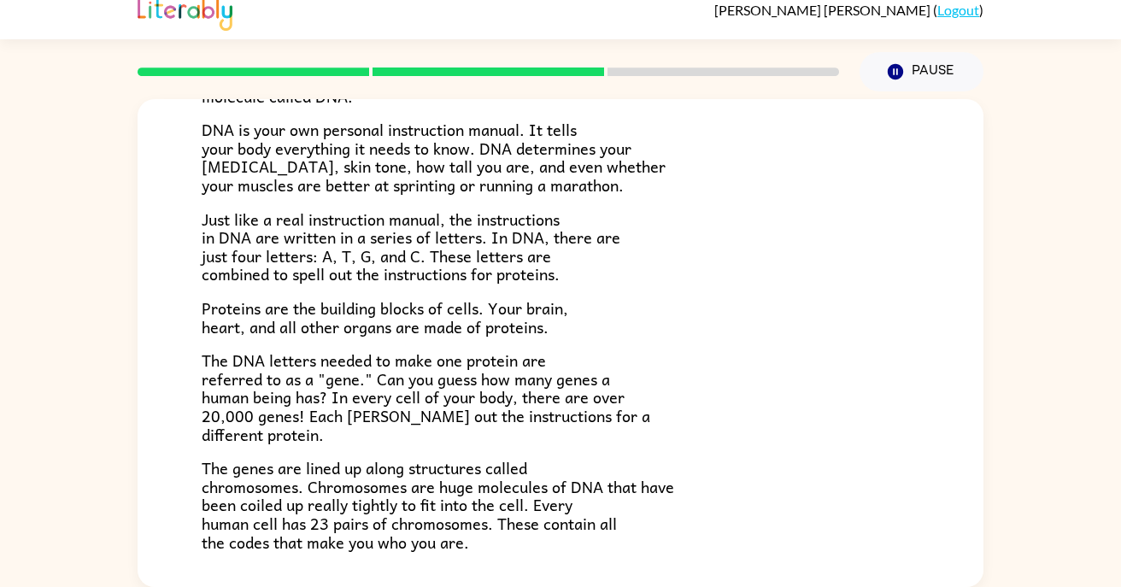
click at [723, 322] on p "Proteins are the building blocks of cells. Your brain, heart, and all other org…" at bounding box center [561, 317] width 718 height 37
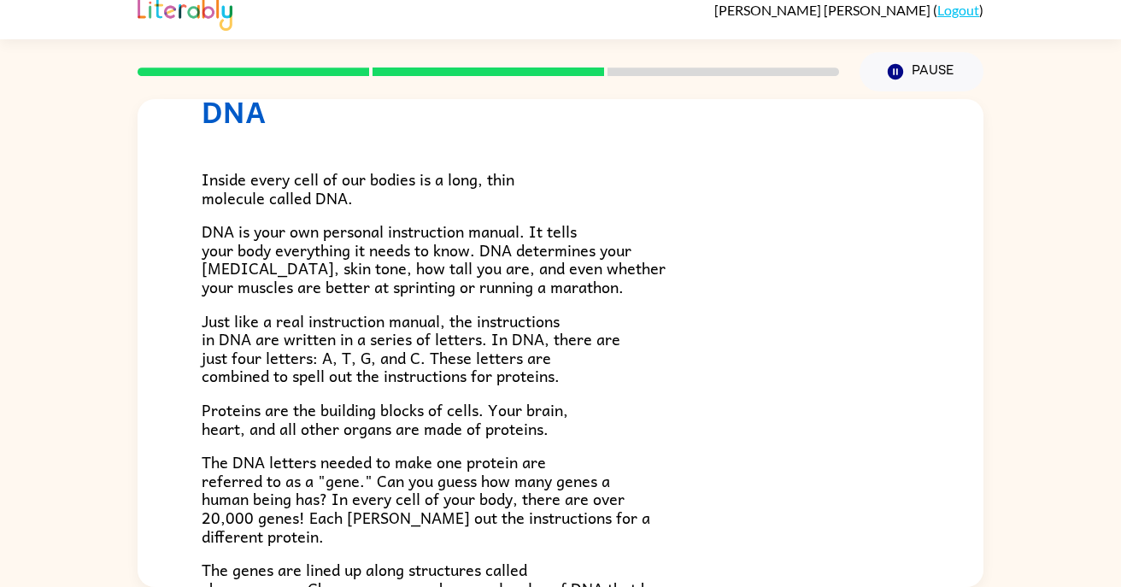
scroll to position [68, 0]
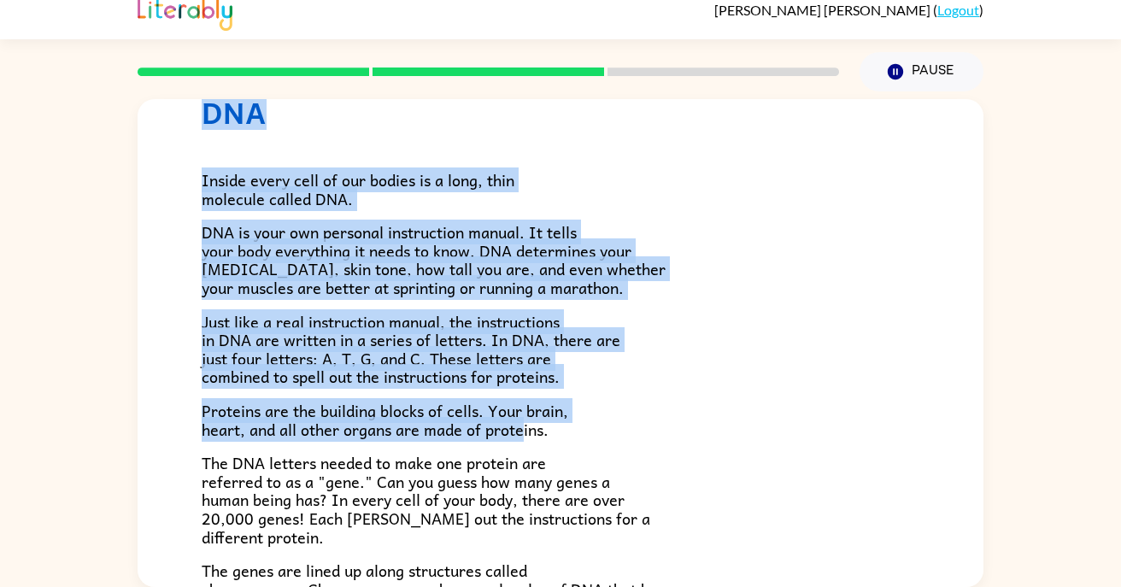
drag, startPoint x: 157, startPoint y: 115, endPoint x: 521, endPoint y: 437, distance: 485.5
click at [521, 437] on div "DNA Inside every cell of our bodies is a long, thin molecule called DNA. DNA is…" at bounding box center [561, 382] width 846 height 702
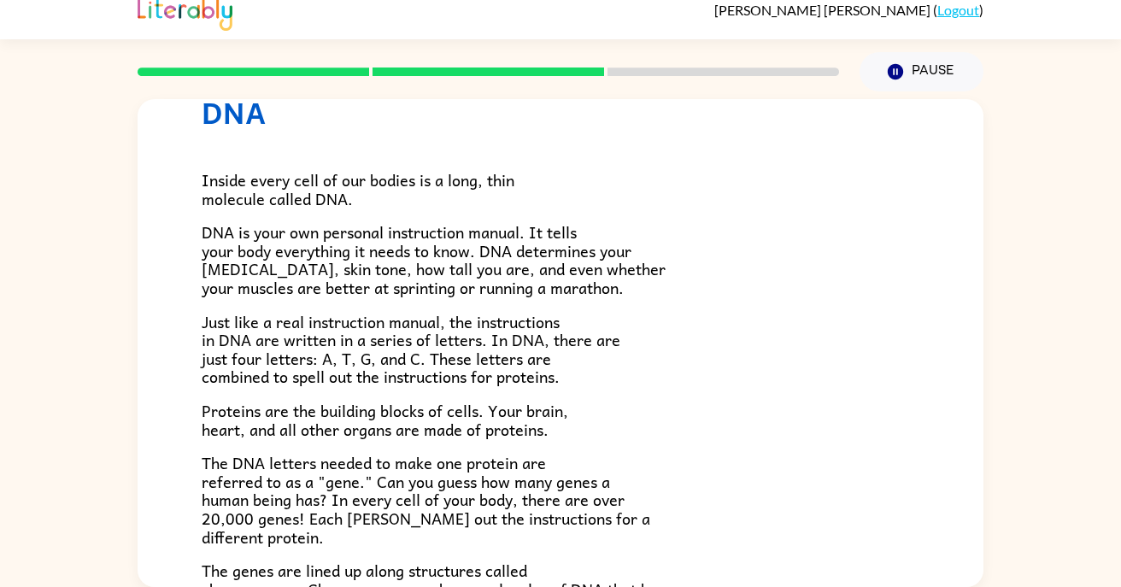
click at [521, 444] on div "Inside every cell of our bodies is a long, thin molecule called DNA. DNA is you…" at bounding box center [561, 392] width 718 height 524
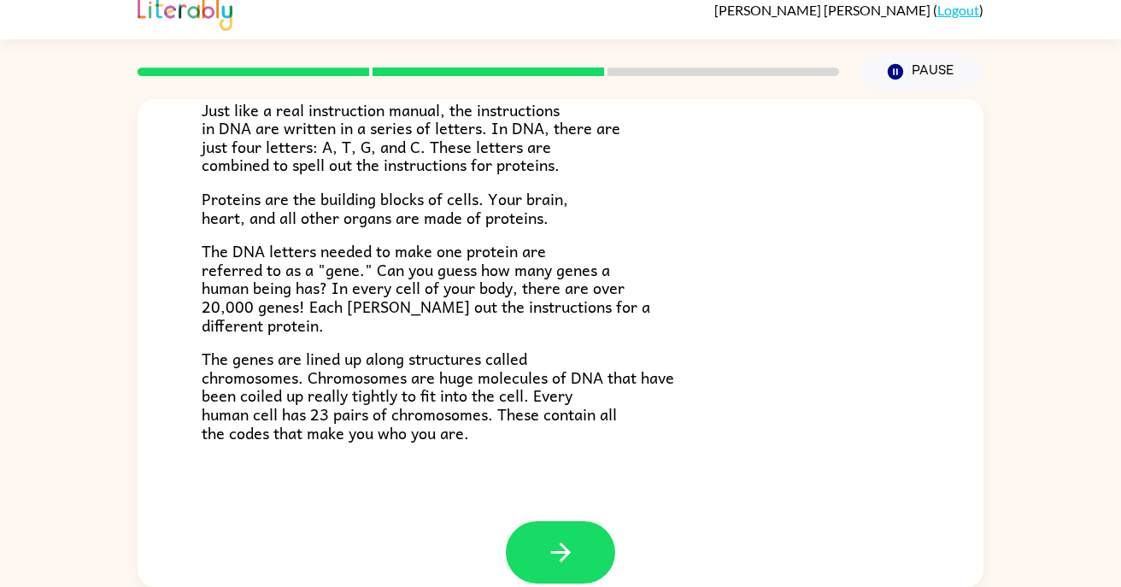
scroll to position [302, 0]
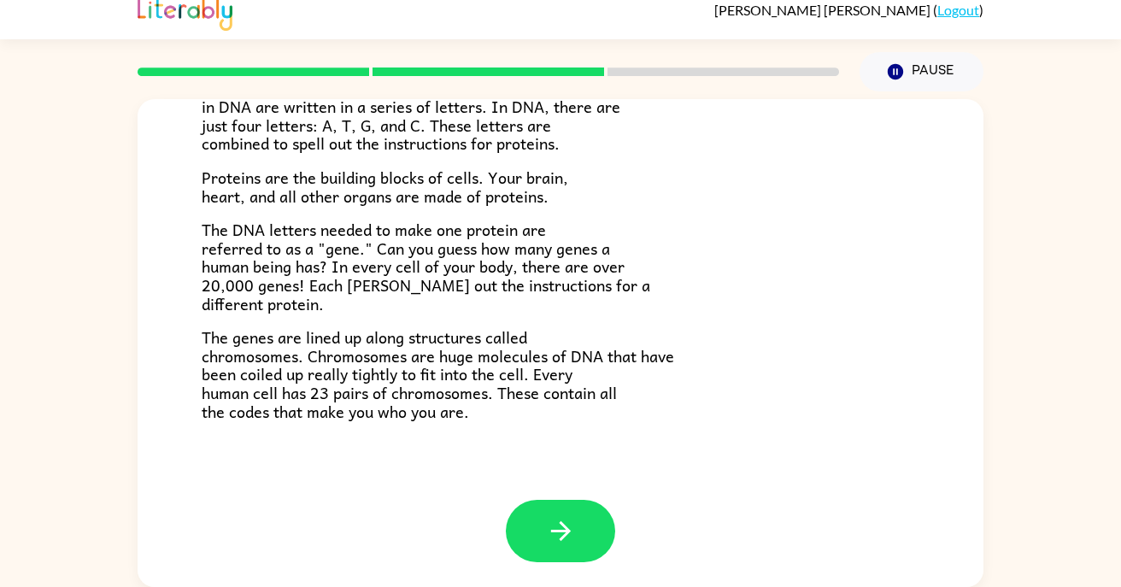
click at [370, 391] on span "The genes are lined up along structures called chromosomes. Chromosomes are hug…" at bounding box center [438, 374] width 473 height 98
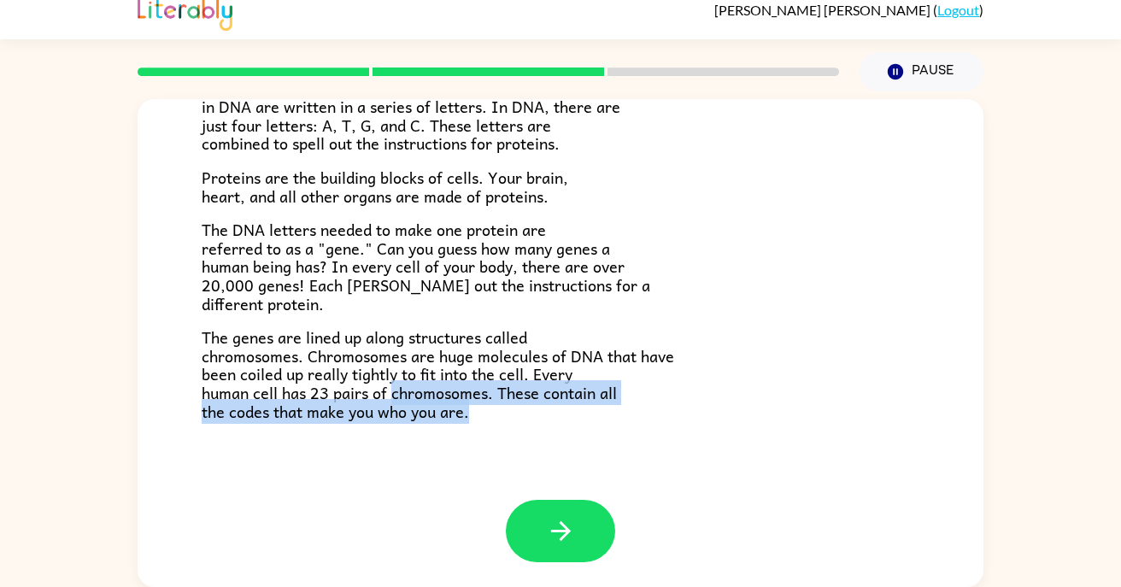
drag, startPoint x: 394, startPoint y: 390, endPoint x: 482, endPoint y: 400, distance: 88.6
click at [482, 400] on span "The genes are lined up along structures called chromosomes. Chromosomes are hug…" at bounding box center [438, 374] width 473 height 98
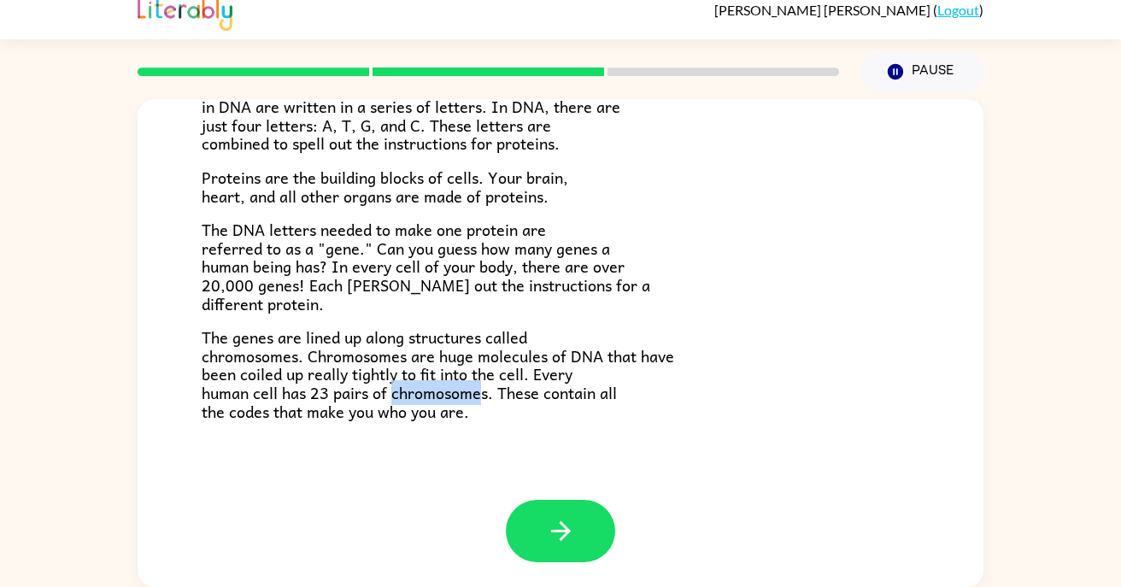
click at [484, 398] on span "The genes are lined up along structures called chromosomes. Chromosomes are hug…" at bounding box center [438, 374] width 473 height 98
drag, startPoint x: 393, startPoint y: 393, endPoint x: 485, endPoint y: 390, distance: 91.5
click at [485, 390] on span "The genes are lined up along structures called chromosomes. Chromosomes are hug…" at bounding box center [438, 374] width 473 height 98
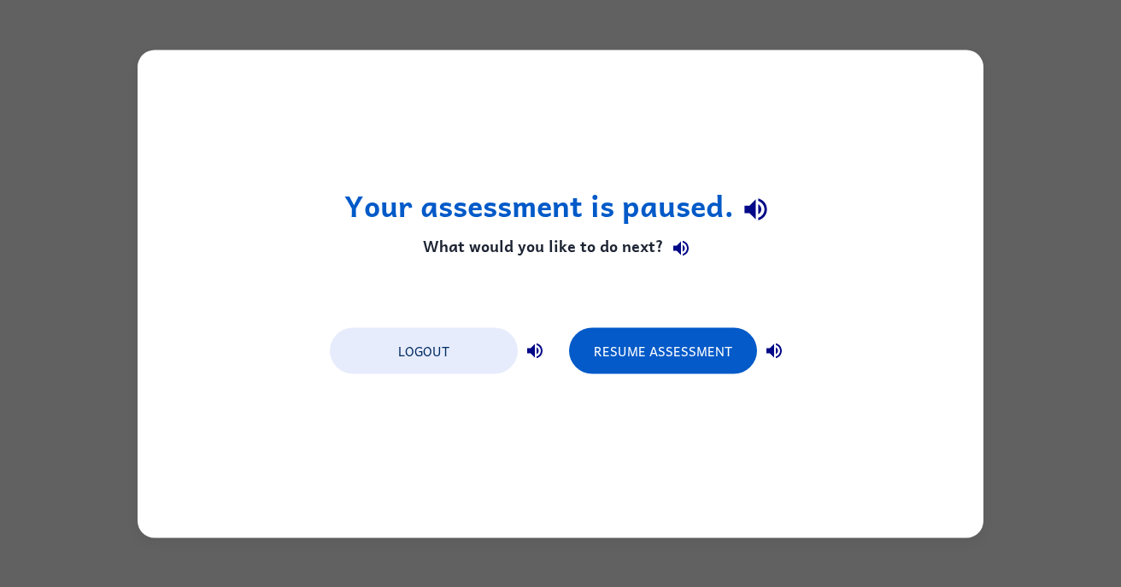
scroll to position [0, 0]
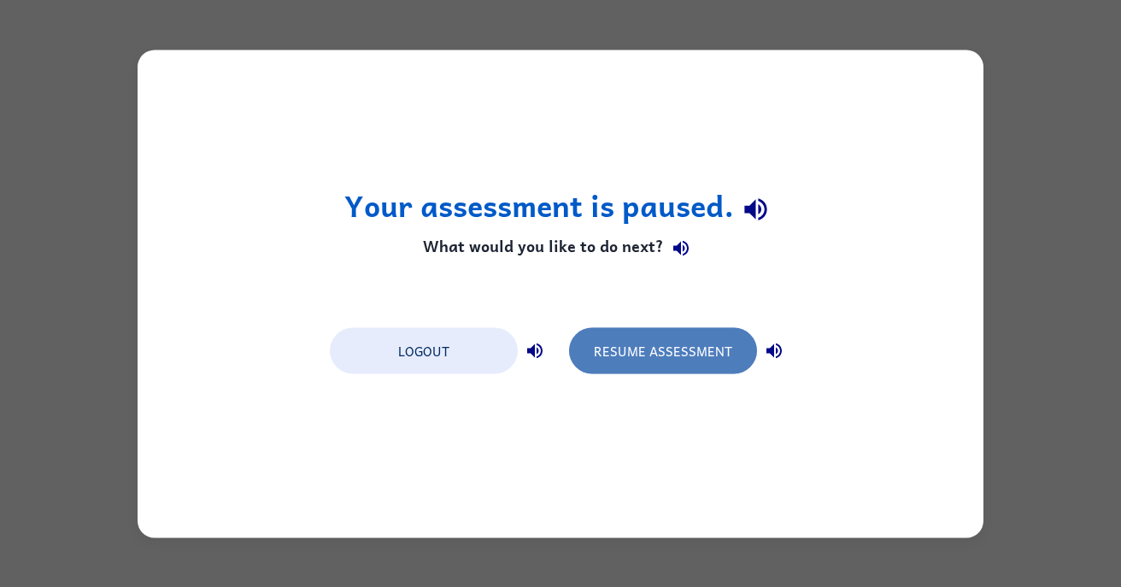
click at [667, 338] on button "Resume Assessment" at bounding box center [663, 350] width 188 height 46
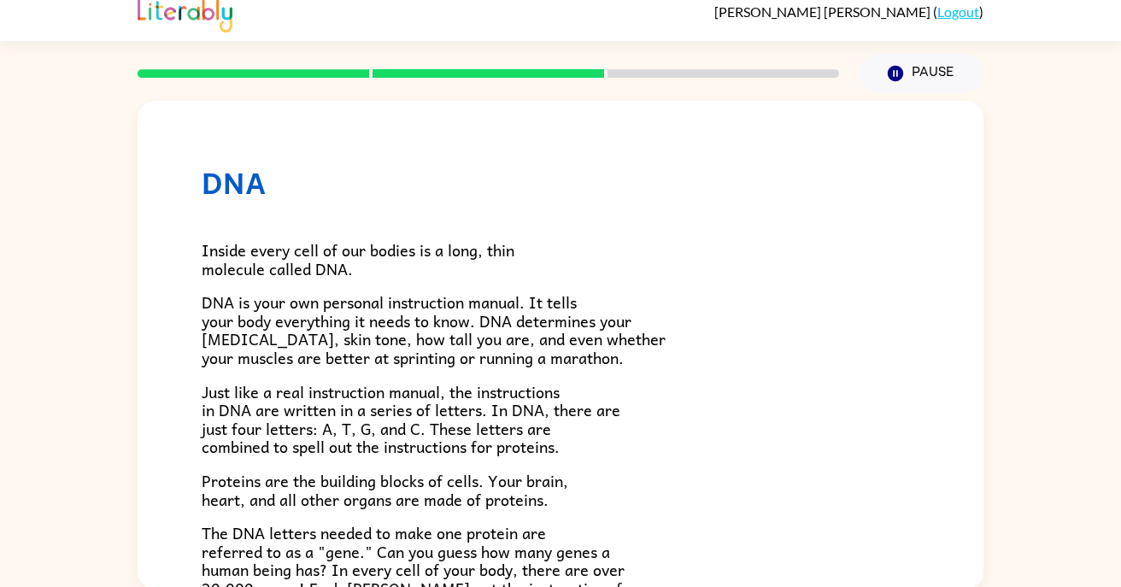
scroll to position [14, 0]
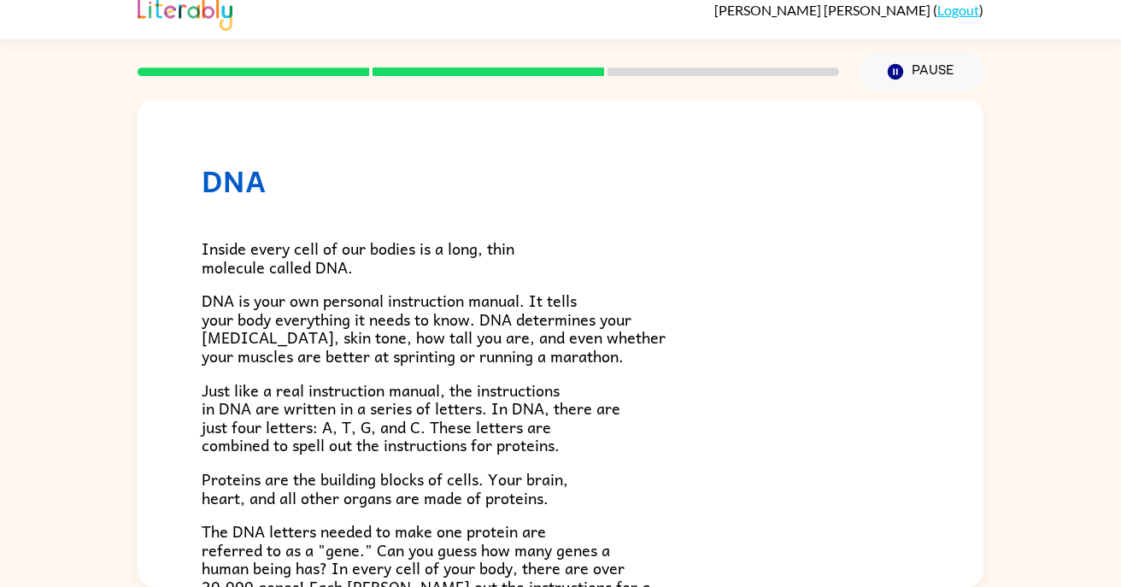
drag, startPoint x: 820, startPoint y: 162, endPoint x: 805, endPoint y: 149, distance: 20.6
click at [805, 149] on div "DNA Inside every cell of our bodies is a long, thin molecule called DNA. DNA is…" at bounding box center [561, 450] width 846 height 702
click at [939, 58] on button "Pause Pause" at bounding box center [922, 71] width 124 height 39
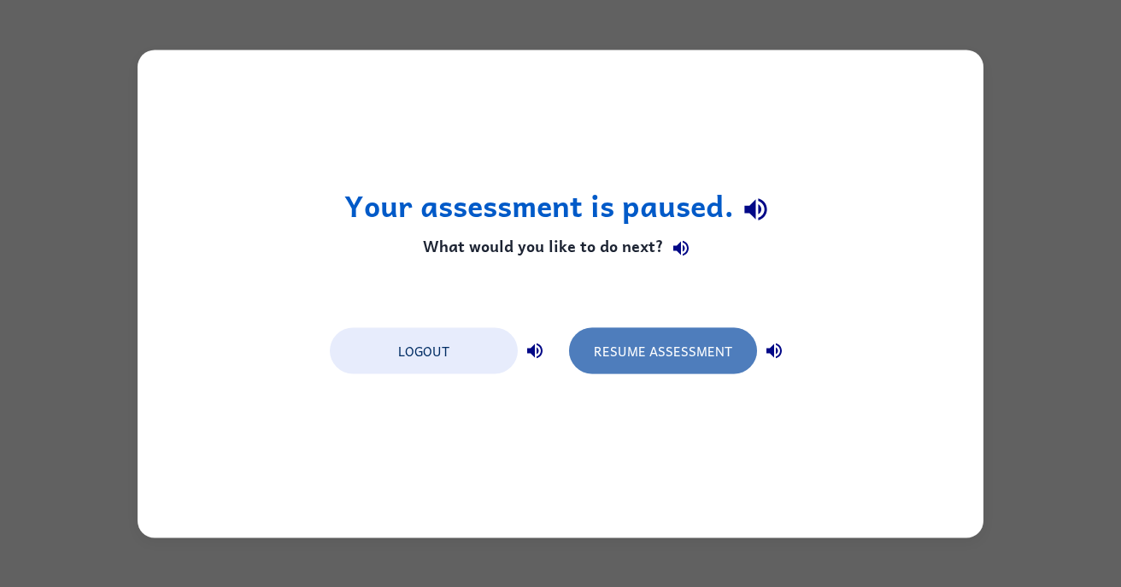
click at [724, 351] on button "Resume Assessment" at bounding box center [663, 350] width 188 height 46
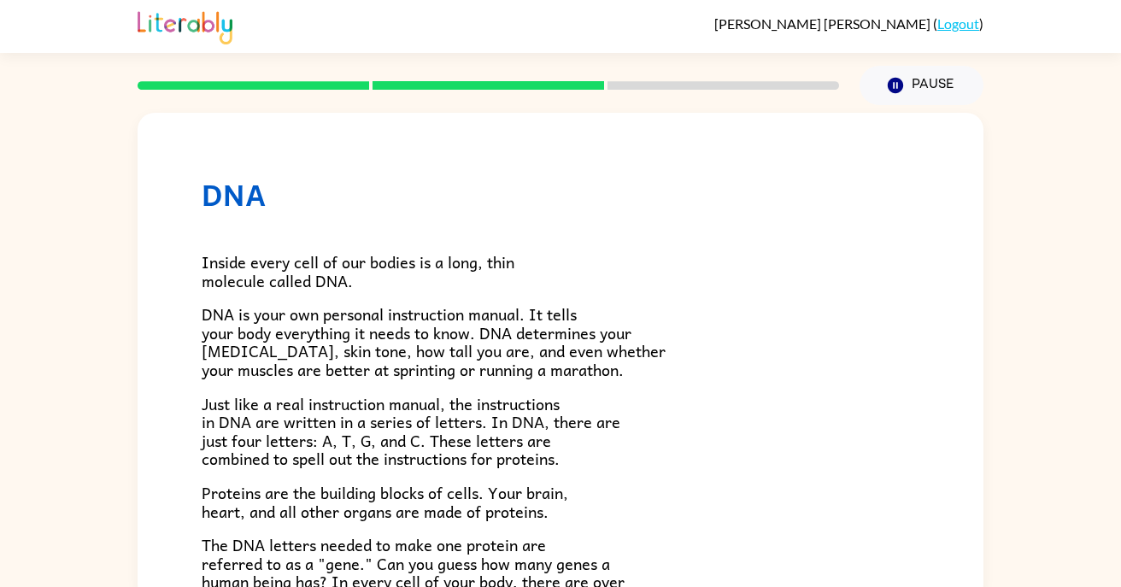
scroll to position [14, 0]
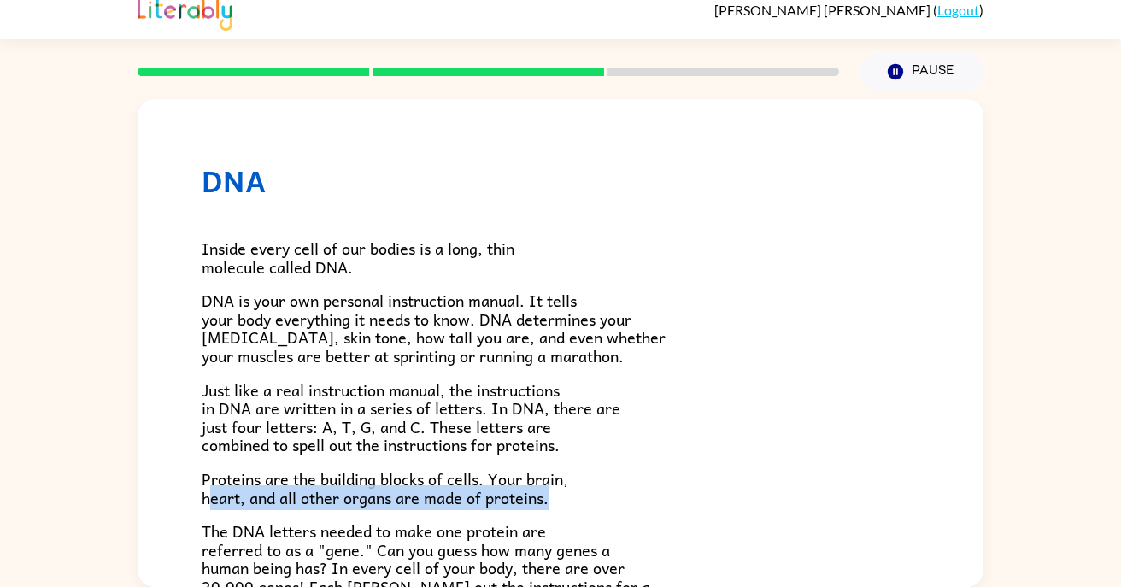
drag, startPoint x: 209, startPoint y: 506, endPoint x: 205, endPoint y: 520, distance: 14.1
click at [205, 520] on div "Inside every cell of our bodies is a long, thin molecule called DNA. DNA is you…" at bounding box center [561, 460] width 718 height 524
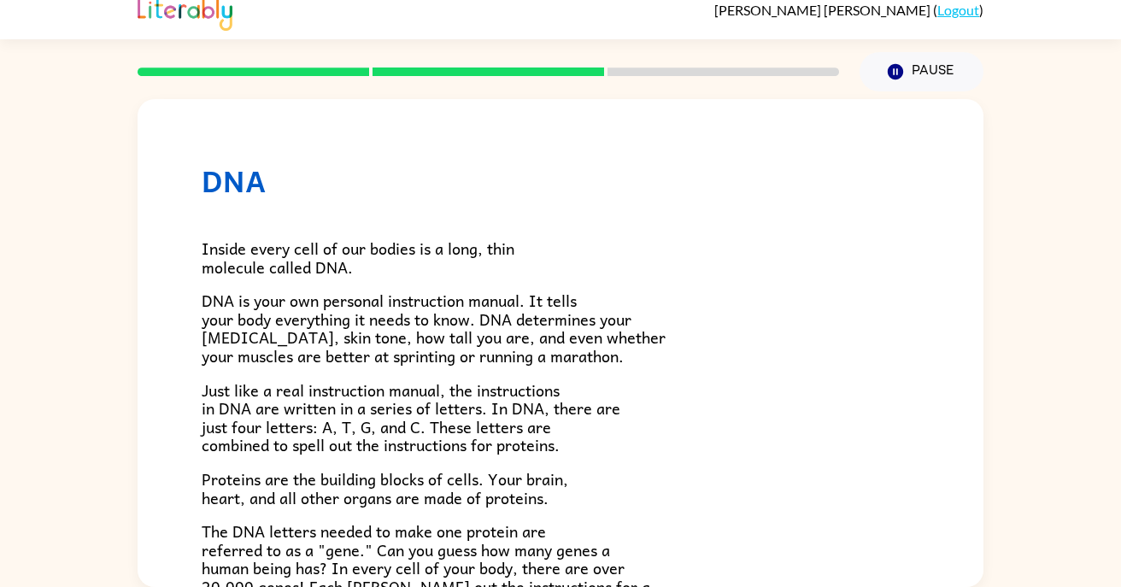
click at [614, 483] on p "Proteins are the building blocks of cells. Your brain, heart, and all other org…" at bounding box center [561, 488] width 718 height 37
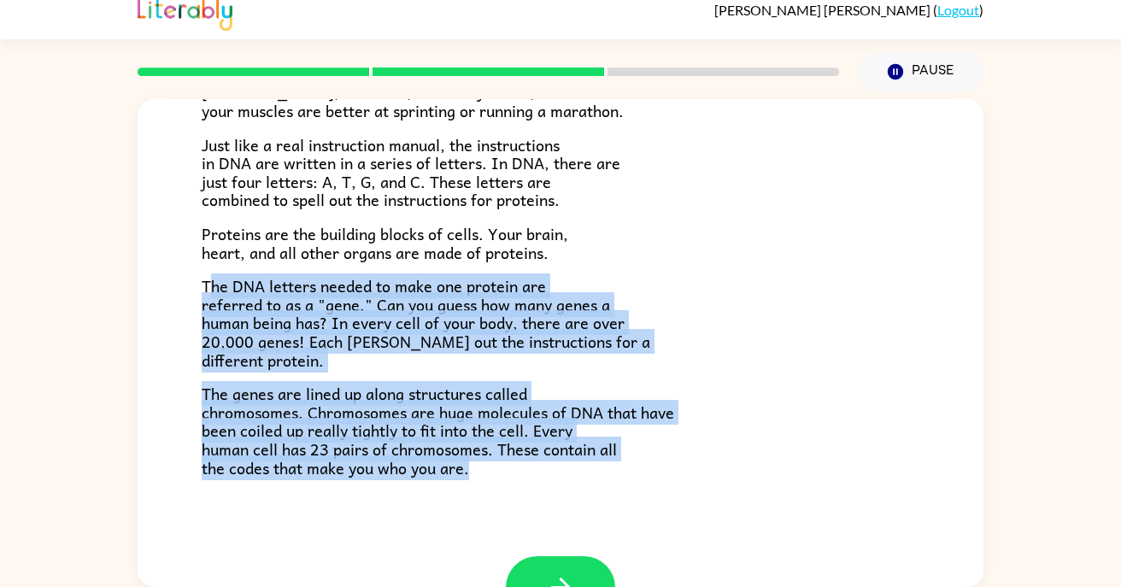
scroll to position [303, 0]
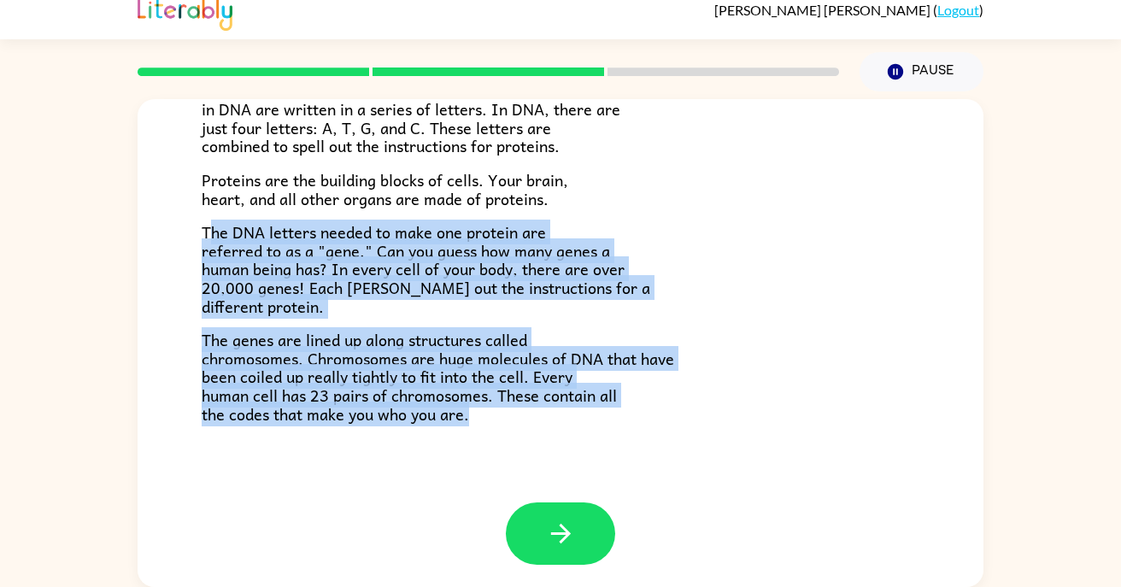
drag, startPoint x: 206, startPoint y: 538, endPoint x: 352, endPoint y: 582, distance: 152.5
click at [352, 582] on div "DNA Inside every cell of our bodies is a long, thin molecule called DNA. DNA is…" at bounding box center [561, 343] width 846 height 488
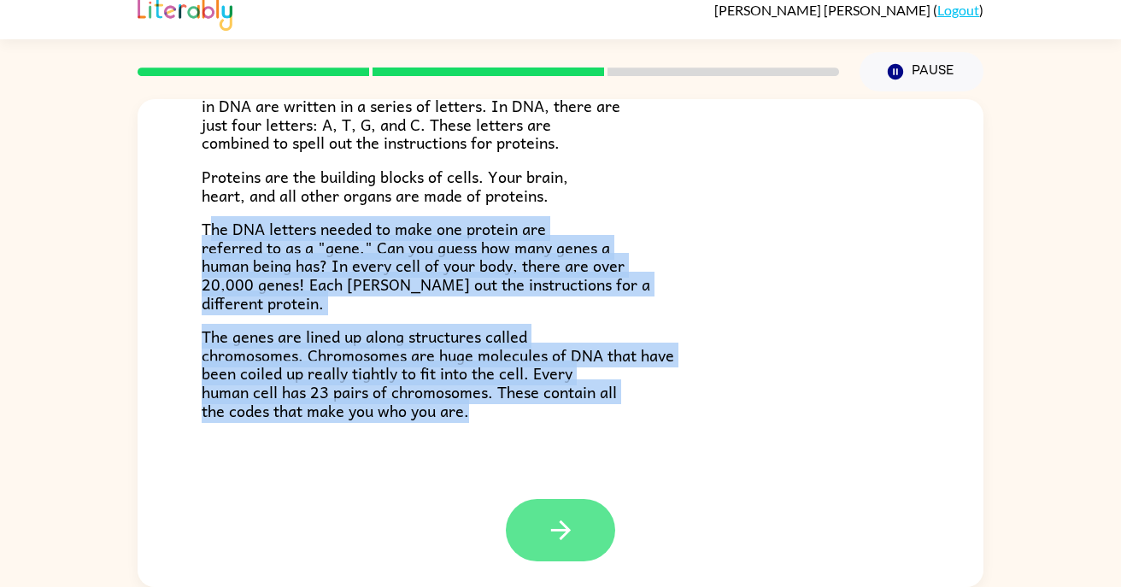
click at [547, 507] on button "button" at bounding box center [560, 530] width 109 height 62
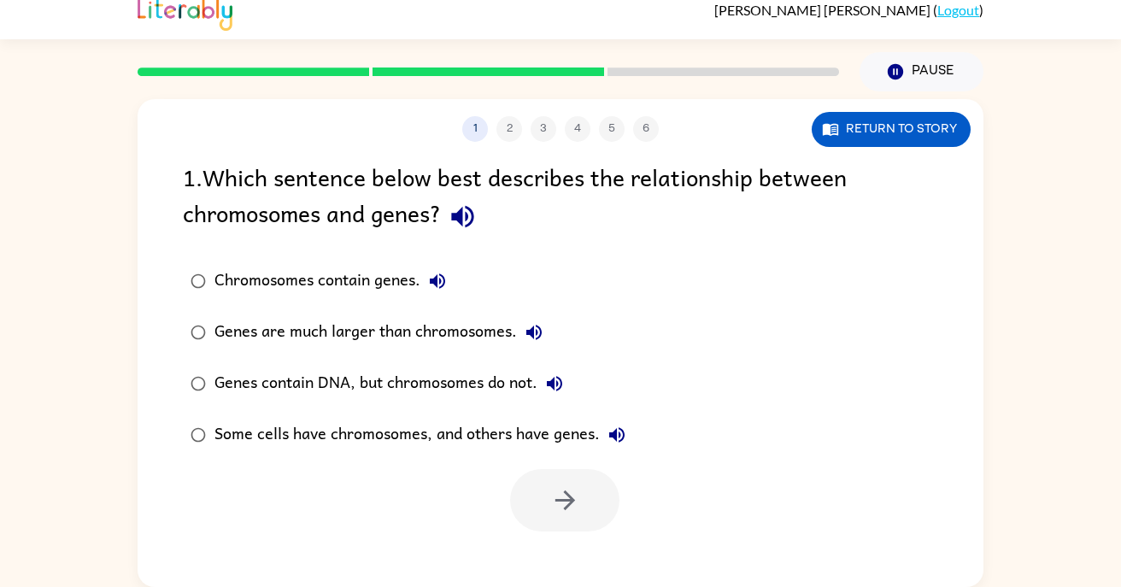
scroll to position [0, 0]
click at [707, 417] on div "Chromosomes contain genes. Genes are much larger than chromosomes. Genes contai…" at bounding box center [583, 358] width 801 height 205
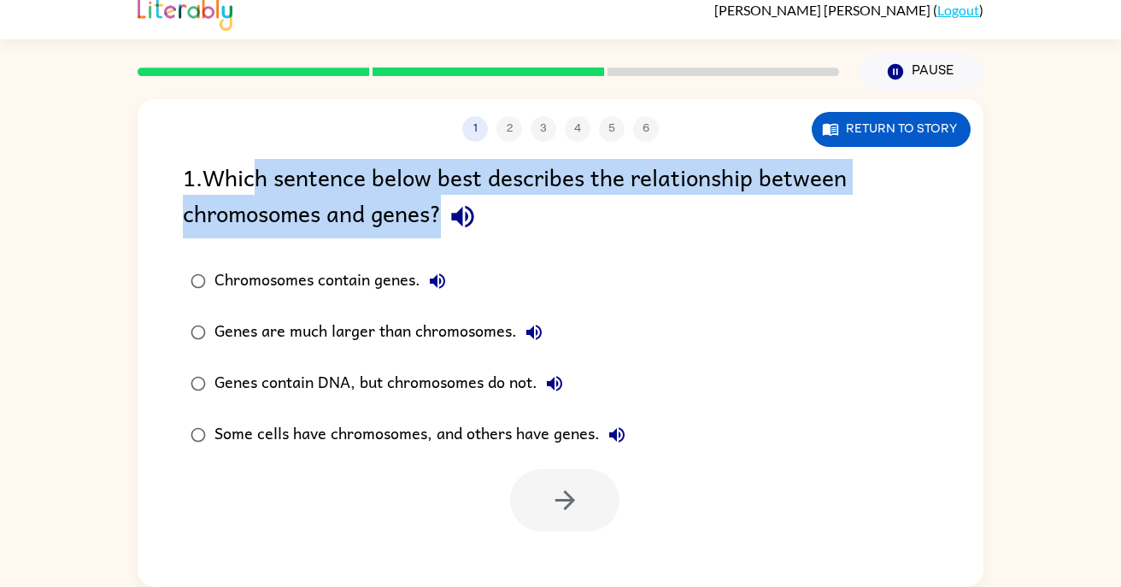
drag, startPoint x: 258, startPoint y: 175, endPoint x: 473, endPoint y: 225, distance: 220.1
click at [473, 225] on div "1 . Which sentence below best describes the relationship between chromosomes an…" at bounding box center [560, 198] width 755 height 79
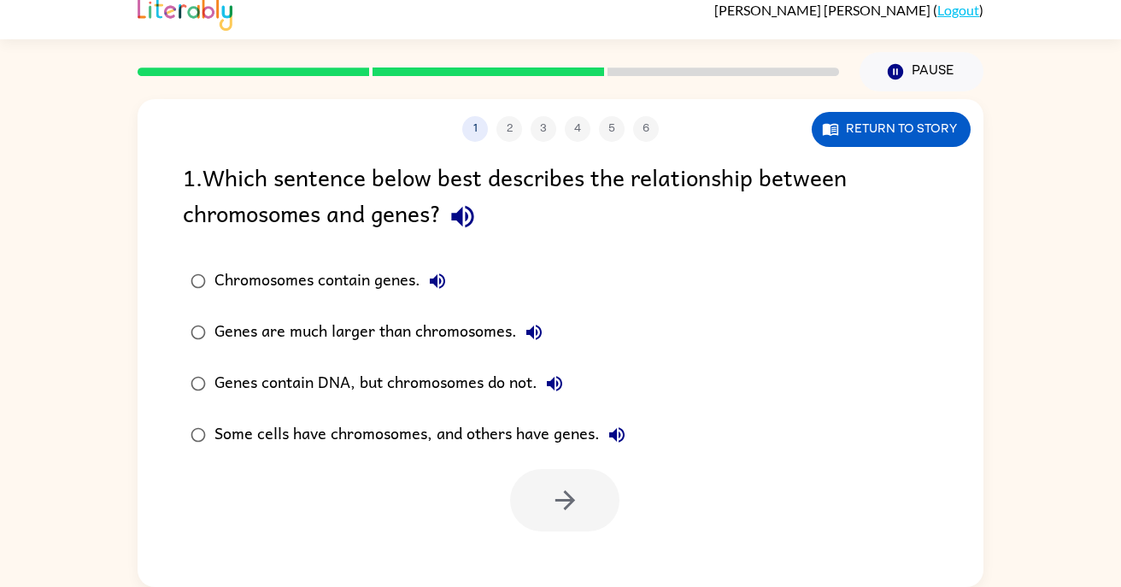
click at [580, 239] on div "1 . Which sentence below best describes the relationship between chromosomes an…" at bounding box center [561, 345] width 846 height 373
click at [845, 143] on button "Return to story" at bounding box center [891, 129] width 159 height 35
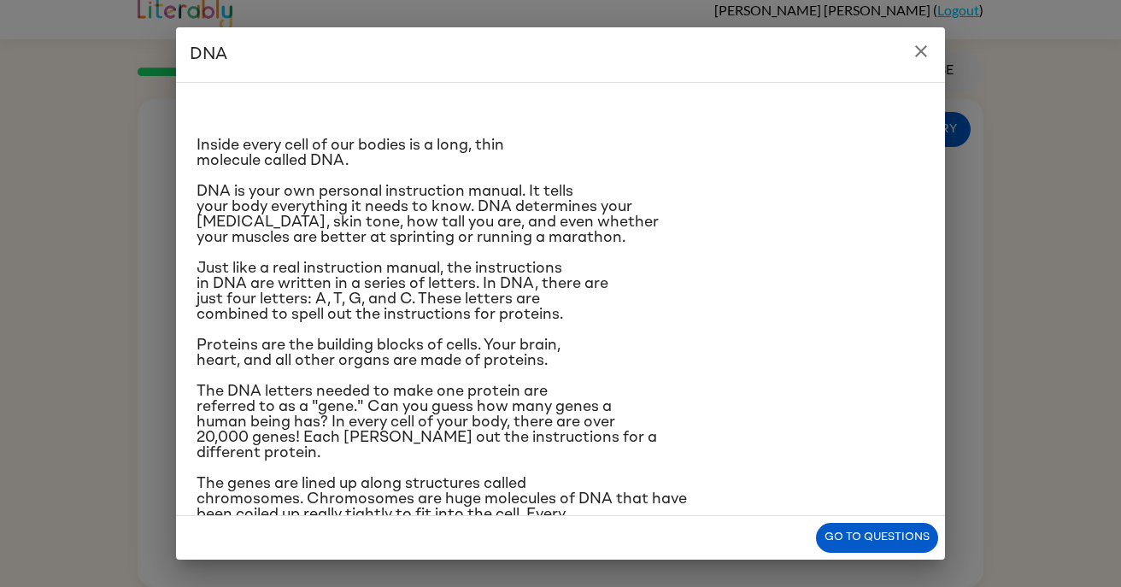
click at [194, 126] on div "Inside every cell of our bodies is a long, thin molecule called DNA. DNA is you…" at bounding box center [560, 299] width 769 height 434
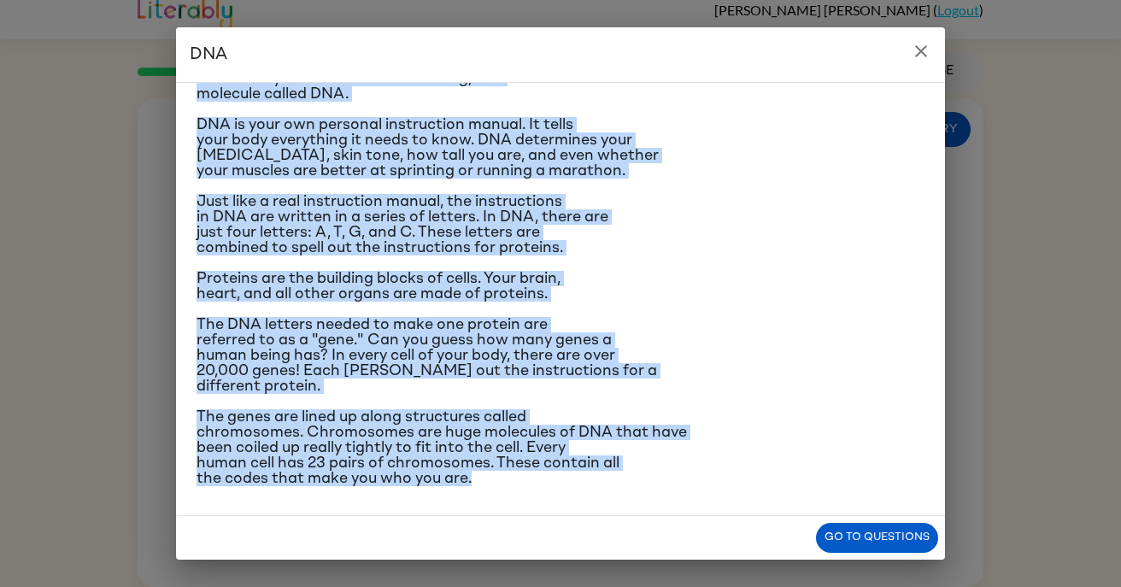
scroll to position [113, 0]
drag, startPoint x: 189, startPoint y: 142, endPoint x: 348, endPoint y: 510, distance: 401.1
click at [348, 510] on div "Inside every cell of our bodies is a long, thin molecule called DNA. DNA is you…" at bounding box center [560, 299] width 769 height 434
click at [307, 461] on span "The genes are lined up along structures called chromosomes. Chromosomes are hug…" at bounding box center [442, 447] width 490 height 77
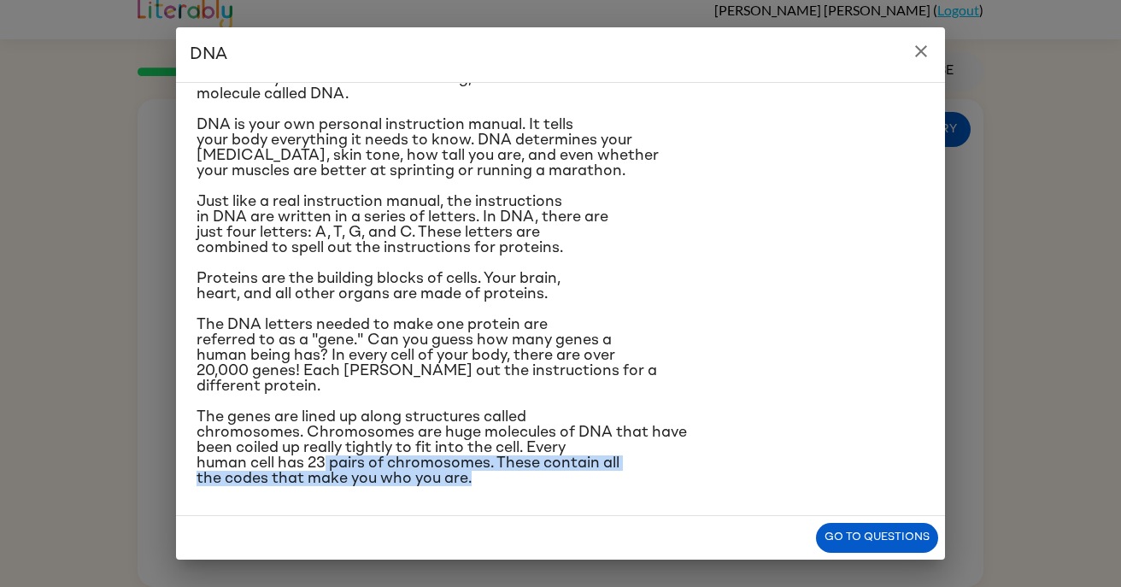
drag, startPoint x: 318, startPoint y: 465, endPoint x: 698, endPoint y: 514, distance: 383.4
click at [698, 514] on div "Inside every cell of our bodies is a long, thin molecule called DNA. DNA is you…" at bounding box center [560, 299] width 769 height 434
click at [911, 47] on icon "close" at bounding box center [921, 51] width 21 height 21
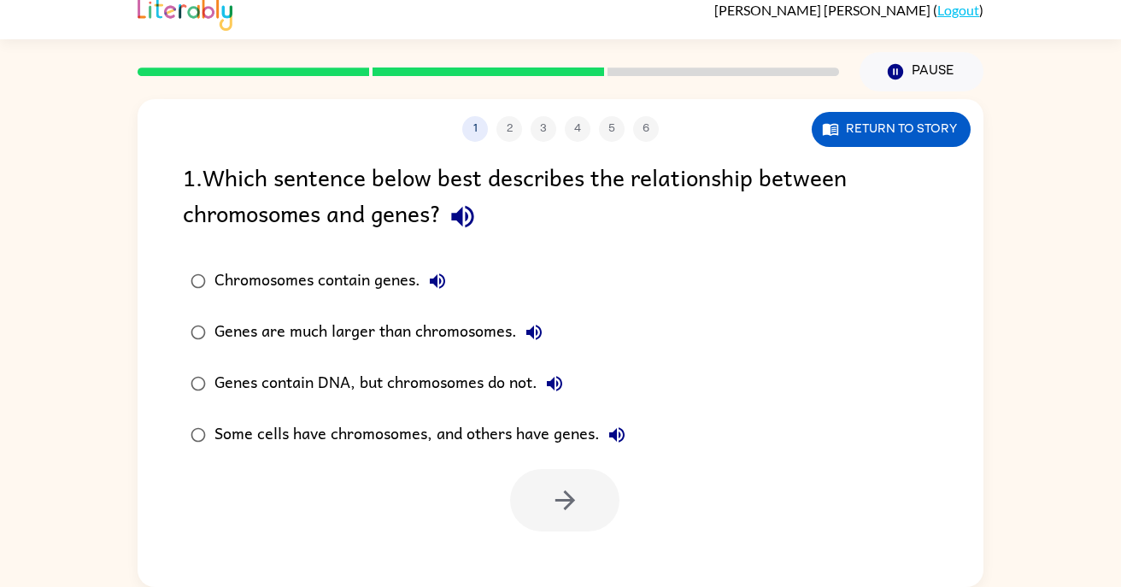
click at [348, 434] on div "Some cells have chromosomes, and others have genes." at bounding box center [424, 435] width 420 height 34
click at [586, 491] on button "button" at bounding box center [564, 500] width 109 height 62
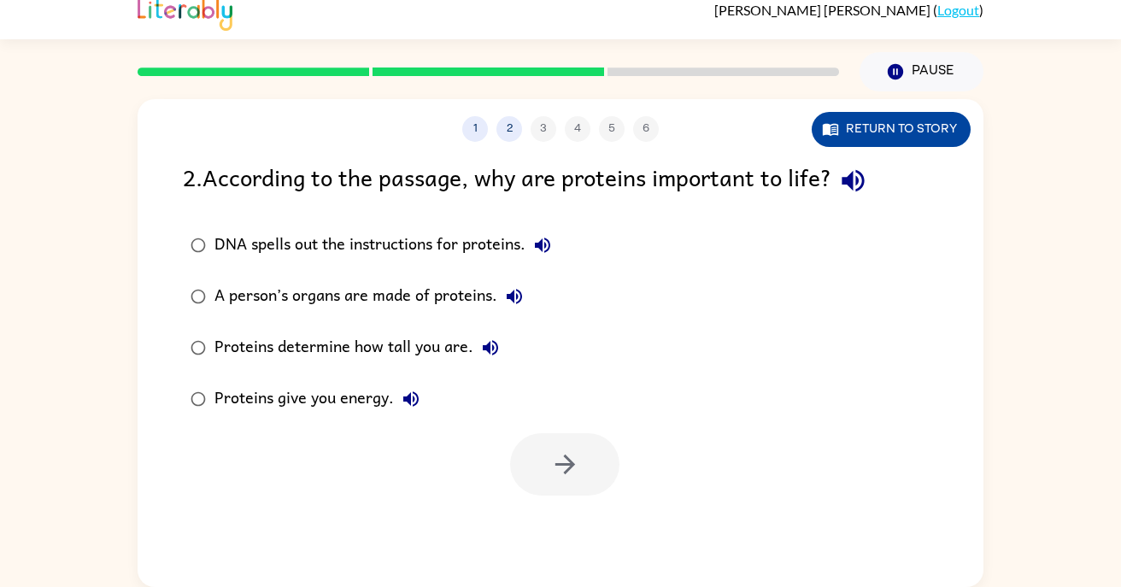
click at [915, 129] on button "Return to story" at bounding box center [891, 129] width 159 height 35
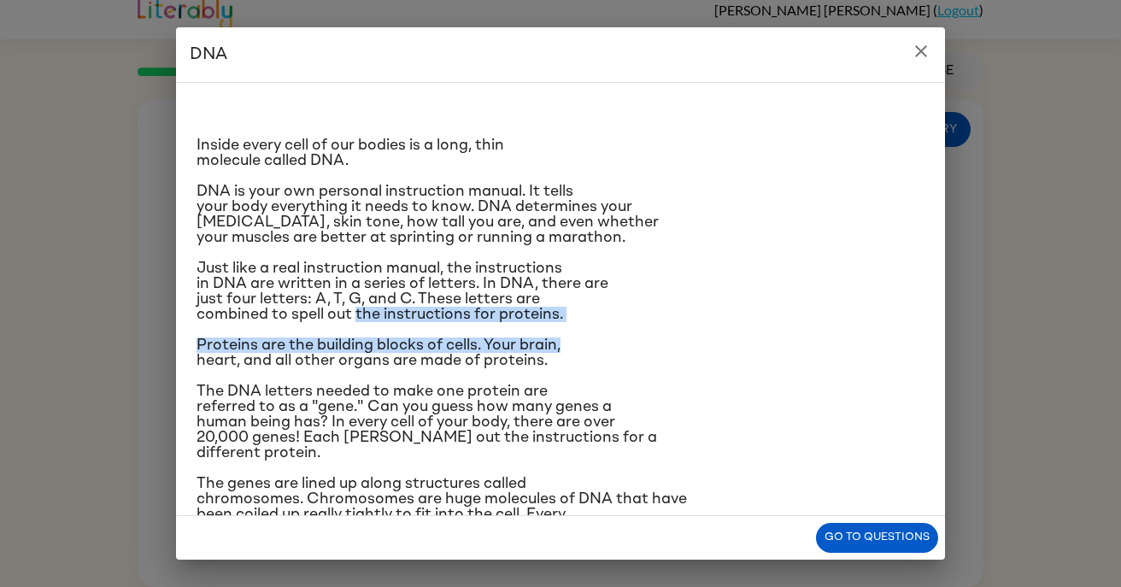
drag, startPoint x: 344, startPoint y: 338, endPoint x: 592, endPoint y: 364, distance: 249.1
click at [592, 364] on div "Inside every cell of our bodies is a long, thin molecule called DNA. DNA is you…" at bounding box center [561, 325] width 728 height 456
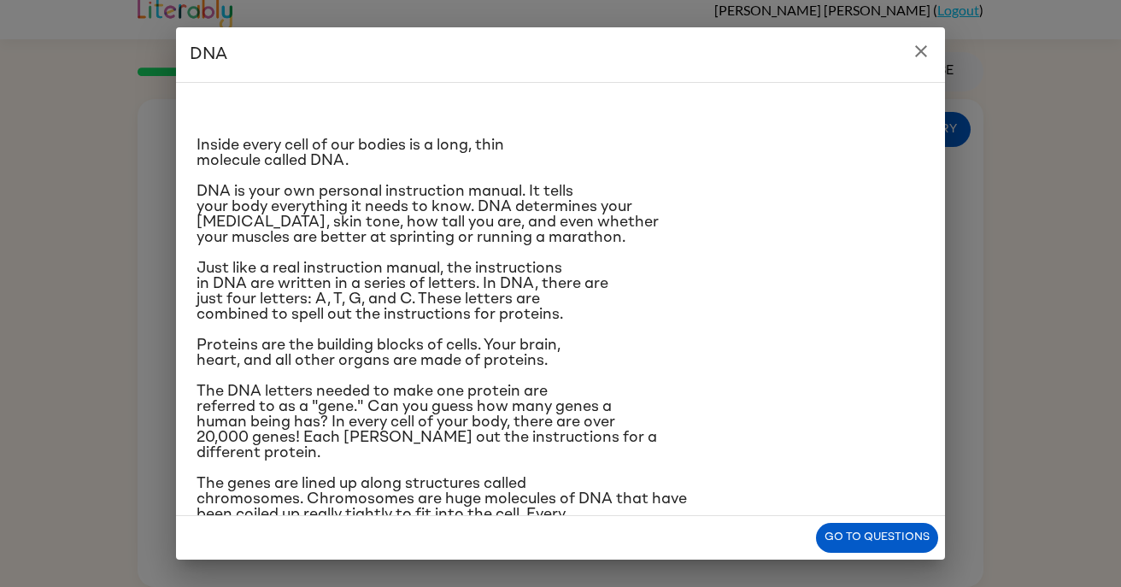
click at [923, 70] on h2 "DNA" at bounding box center [560, 54] width 769 height 55
click at [919, 62] on button "close" at bounding box center [921, 51] width 34 height 34
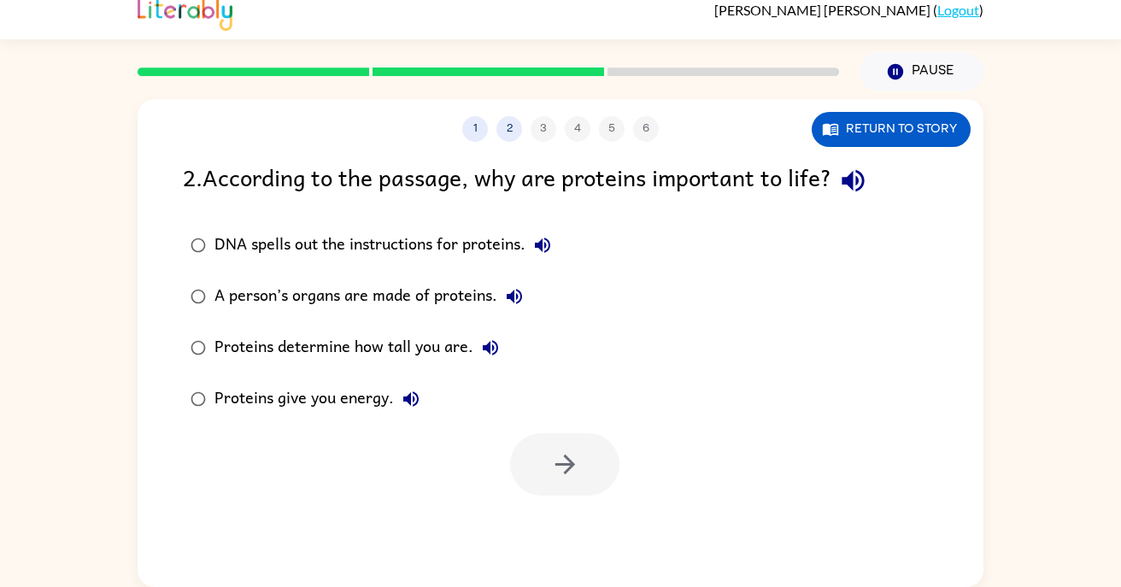
click at [459, 251] on div "DNA spells out the instructions for proteins." at bounding box center [386, 245] width 345 height 34
click at [555, 452] on icon "button" at bounding box center [565, 464] width 30 height 30
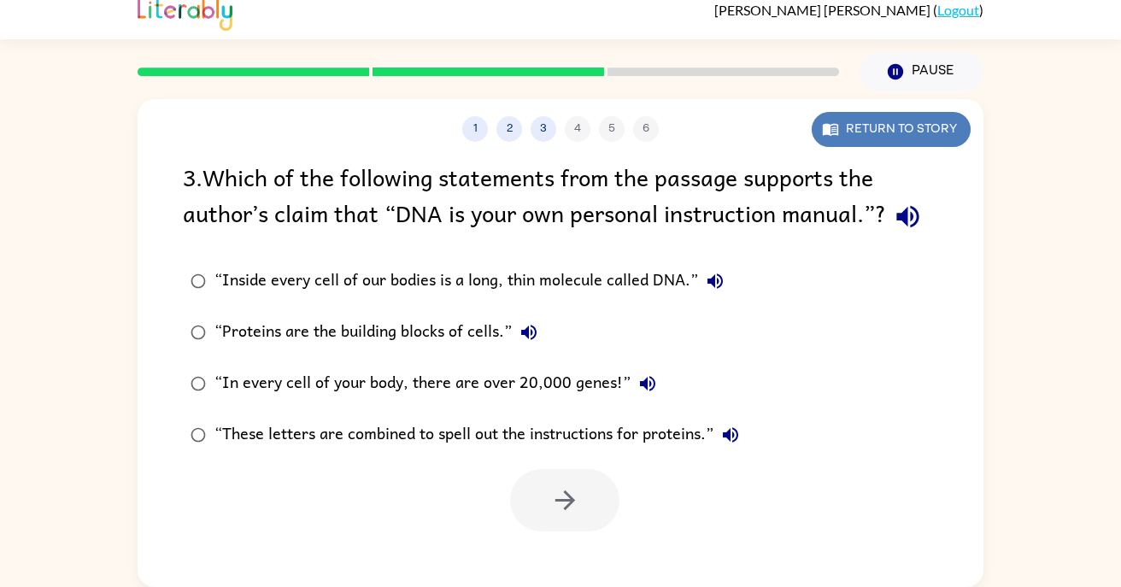
click at [904, 131] on button "Return to story" at bounding box center [891, 129] width 159 height 35
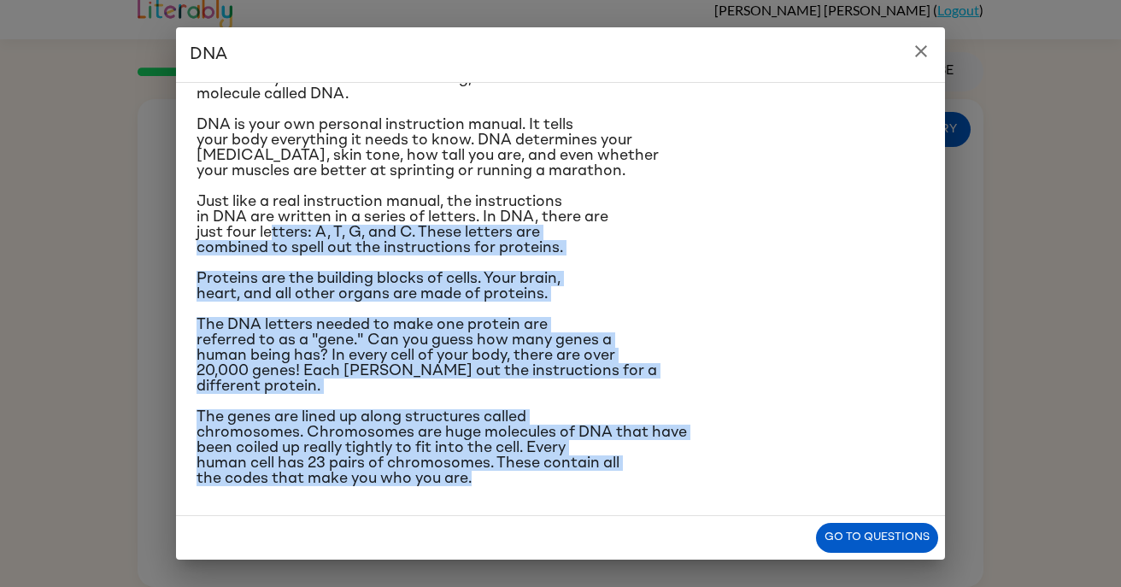
drag, startPoint x: 268, startPoint y: 322, endPoint x: 537, endPoint y: 537, distance: 344.0
click at [537, 537] on div "DNA Inside every cell of our bodies is a long, thin molecule called DNA. DNA is…" at bounding box center [560, 293] width 769 height 532
click at [917, 59] on icon "close" at bounding box center [921, 51] width 21 height 21
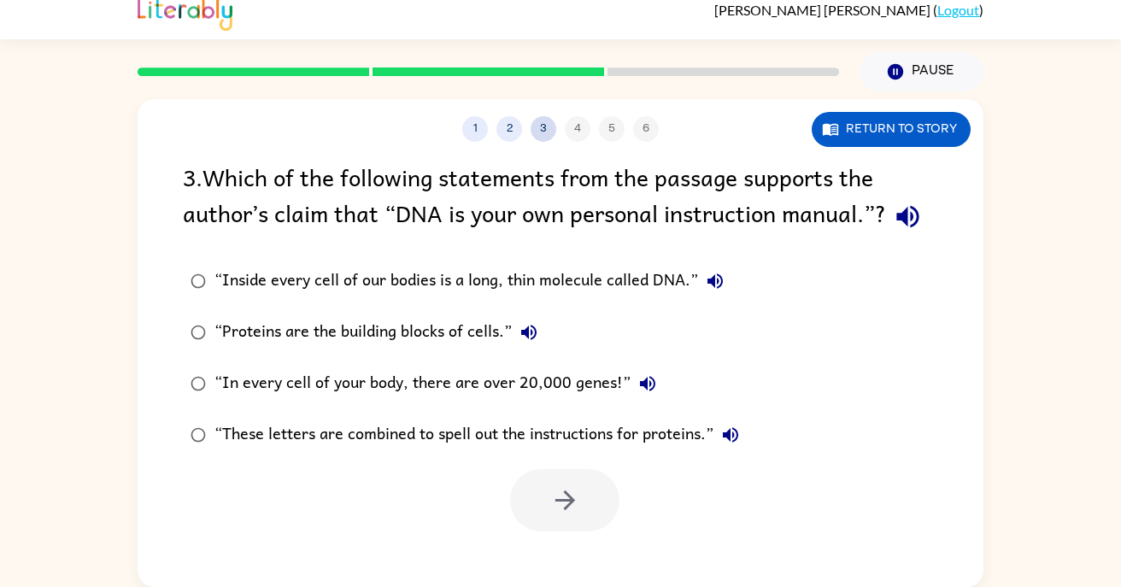
click at [544, 126] on button "3" at bounding box center [544, 129] width 26 height 26
click at [507, 136] on button "2" at bounding box center [509, 129] width 26 height 26
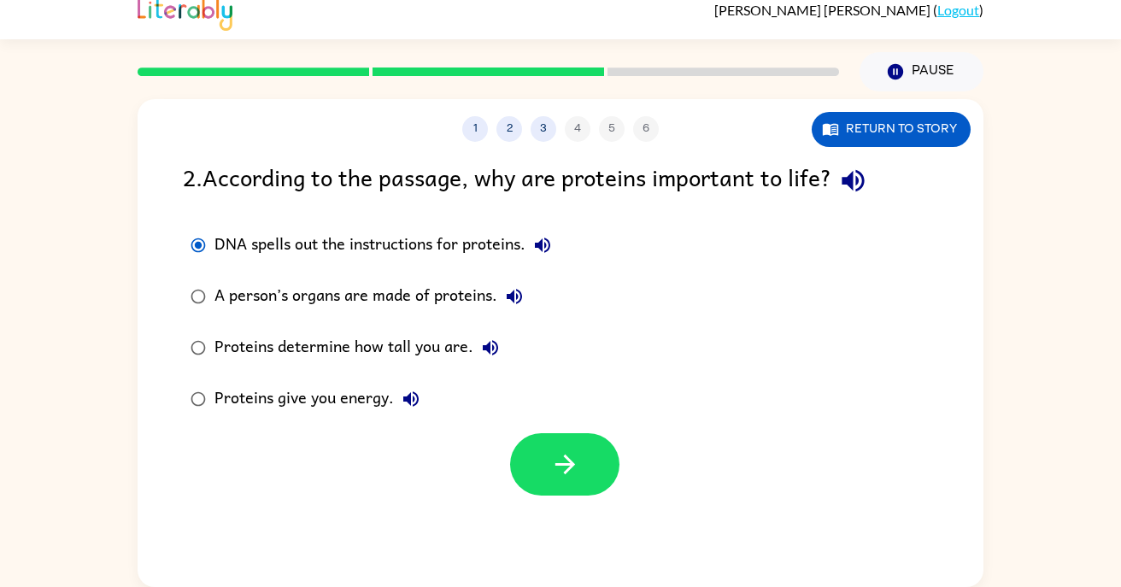
click at [878, 99] on div "1 2 3 4 5 6 Return to story" at bounding box center [561, 120] width 846 height 43
click at [868, 126] on button "Return to story" at bounding box center [891, 129] width 159 height 35
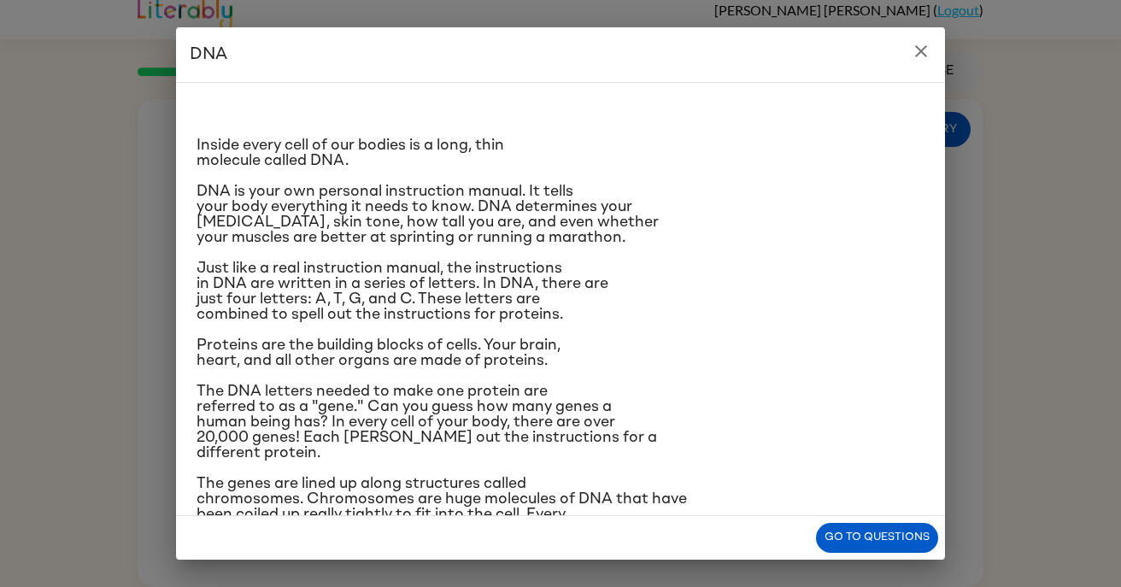
click at [837, 167] on p "Inside every cell of our bodies is a long, thin molecule called DNA." at bounding box center [561, 153] width 728 height 31
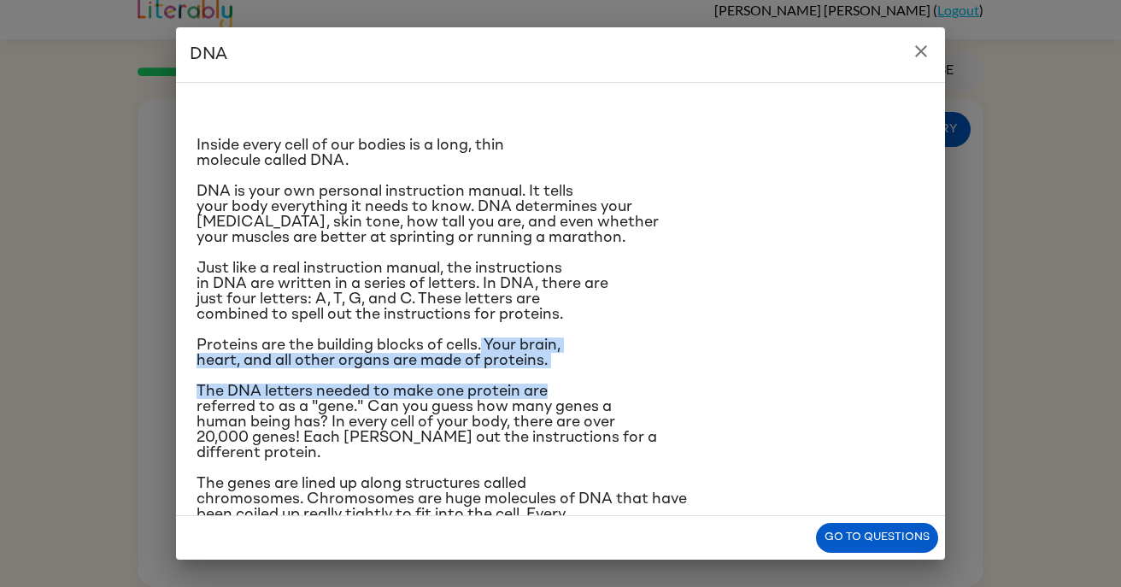
drag, startPoint x: 467, startPoint y: 373, endPoint x: 555, endPoint y: 412, distance: 96.0
click at [555, 412] on div "Inside every cell of our bodies is a long, thin molecule called DNA. DNA is you…" at bounding box center [561, 325] width 728 height 456
click at [927, 50] on icon "close" at bounding box center [921, 51] width 21 height 21
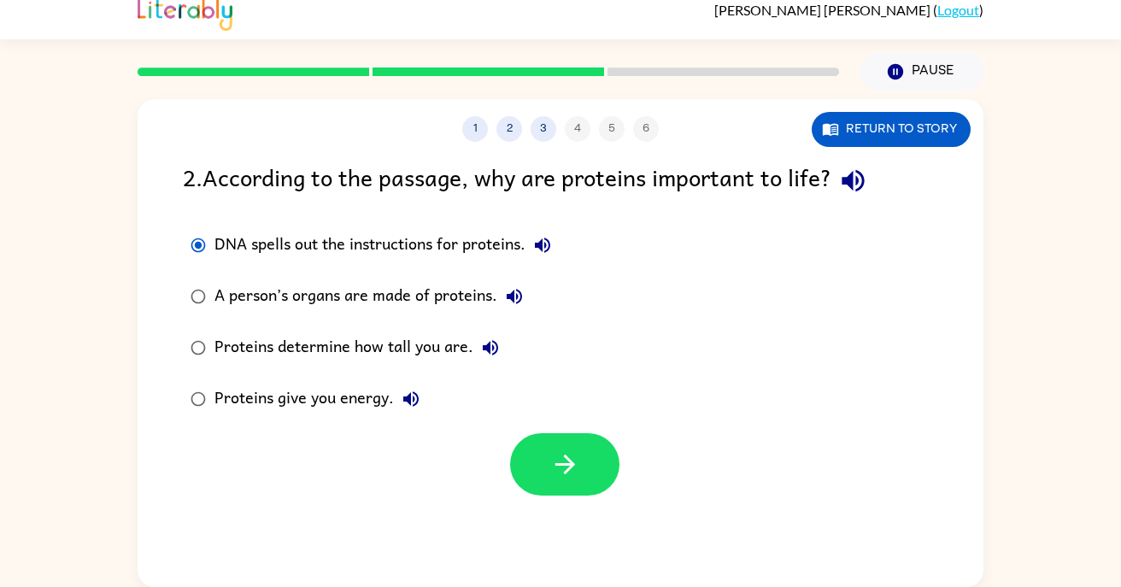
click at [319, 294] on div "A person’s organs are made of proteins." at bounding box center [372, 296] width 317 height 34
click at [571, 445] on button "button" at bounding box center [564, 464] width 109 height 62
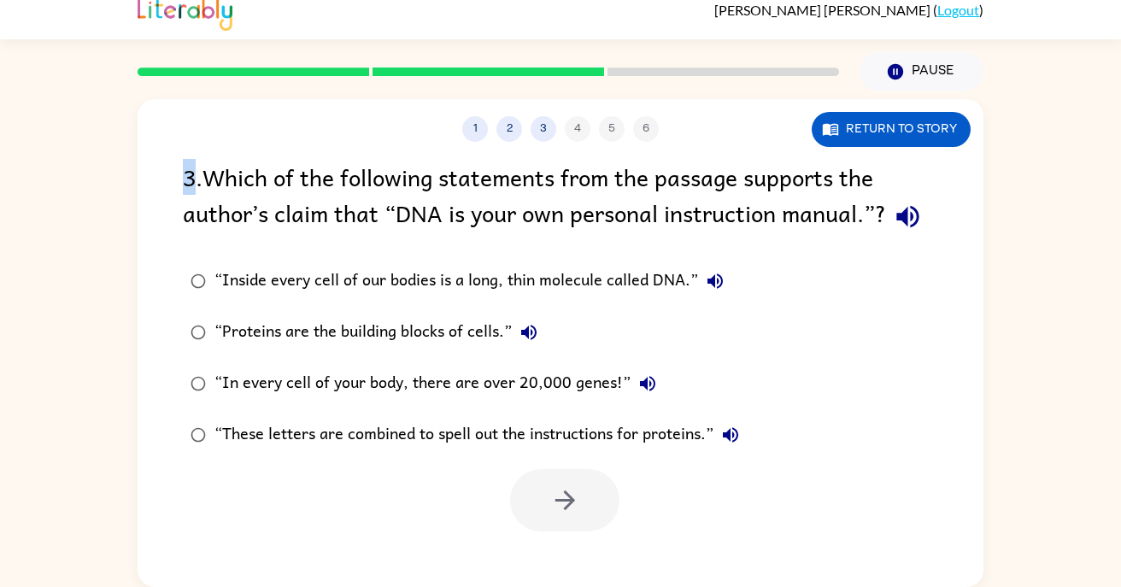
drag, startPoint x: 196, startPoint y: 173, endPoint x: 579, endPoint y: 160, distance: 383.9
click at [579, 160] on div "3 . Which of the following statements from the passage supports the author’s cl…" at bounding box center [560, 198] width 755 height 79
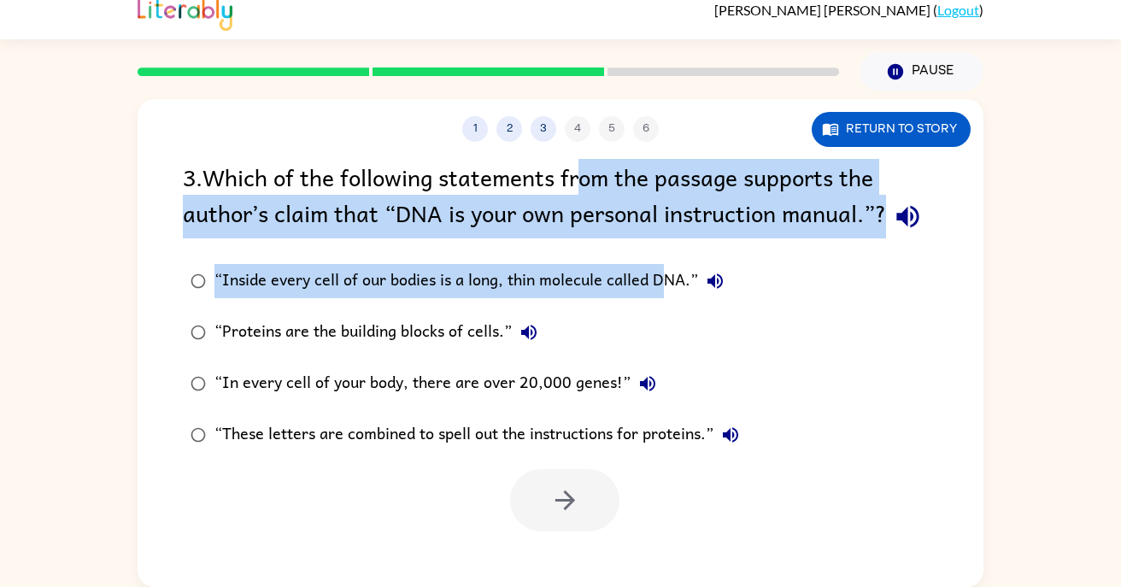
drag, startPoint x: 582, startPoint y: 164, endPoint x: 667, endPoint y: 276, distance: 140.8
click at [667, 277] on div "3 . Which of the following statements from the passage supports the author’s cl…" at bounding box center [561, 345] width 846 height 373
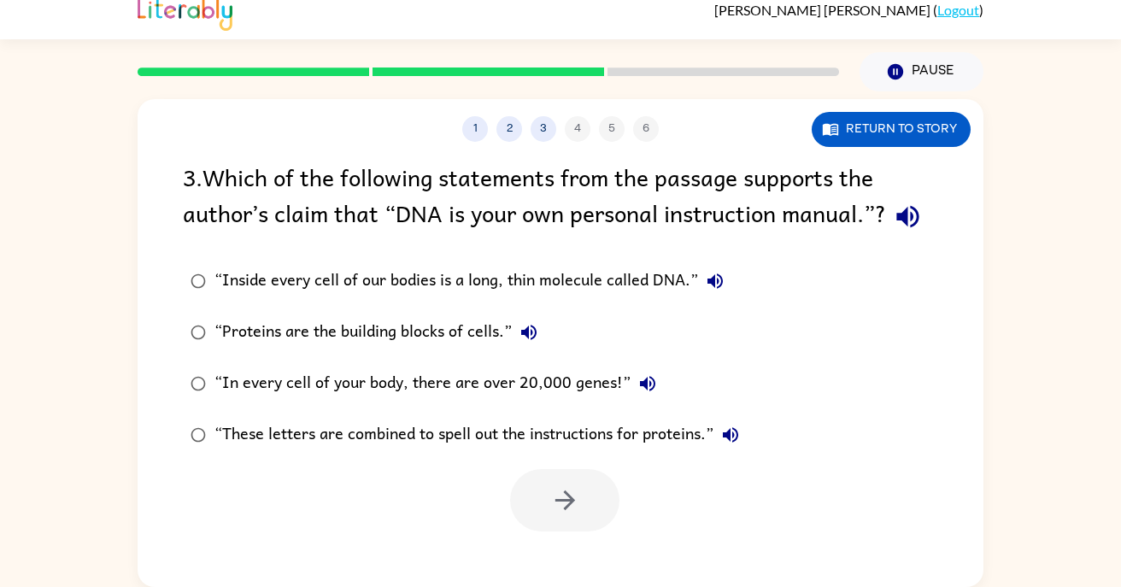
click at [812, 309] on div "“Inside every cell of our bodies is a long, thin molecule called DNA.” “Protein…" at bounding box center [583, 358] width 801 height 205
click at [923, 123] on button "Return to story" at bounding box center [891, 129] width 159 height 35
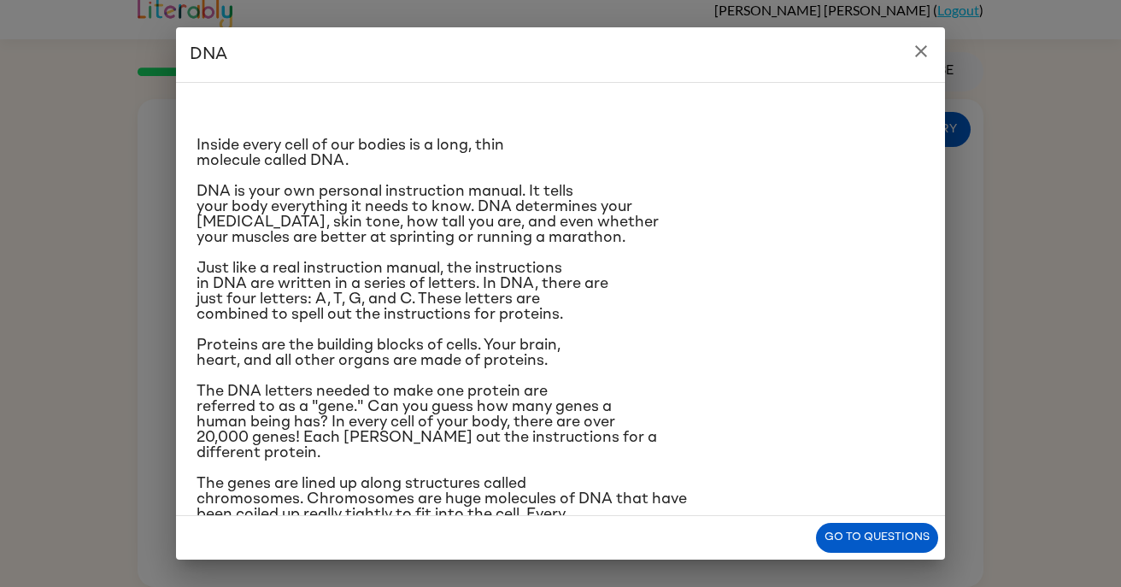
click at [919, 70] on h2 "DNA" at bounding box center [560, 54] width 769 height 55
click at [924, 58] on icon "close" at bounding box center [921, 51] width 21 height 21
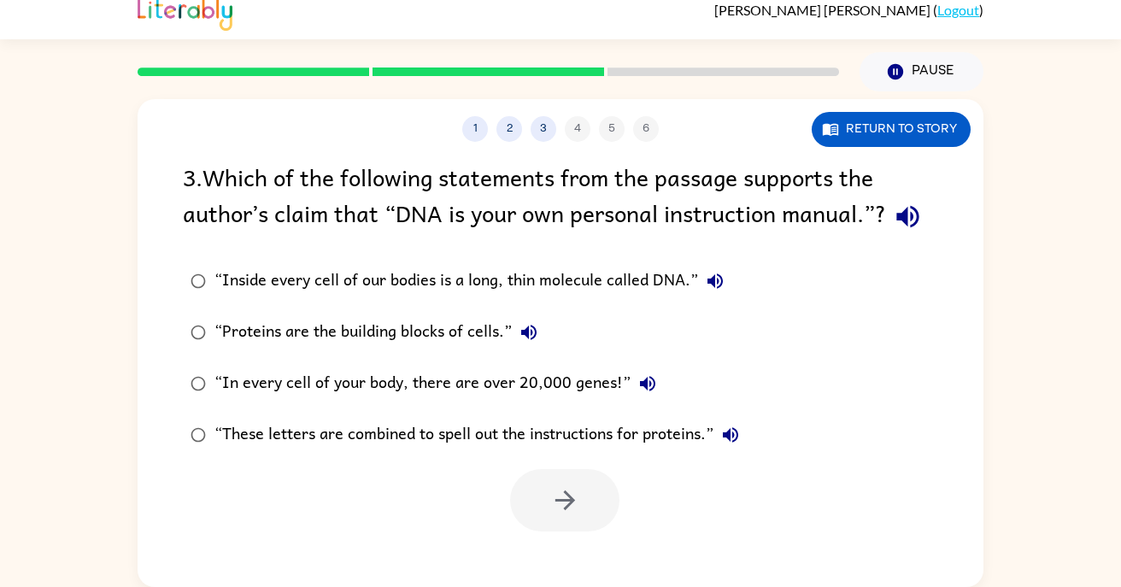
click at [253, 278] on div "“Inside every cell of our bodies is a long, thin molecule called DNA.”" at bounding box center [473, 281] width 518 height 34
click at [543, 494] on button "button" at bounding box center [564, 500] width 109 height 62
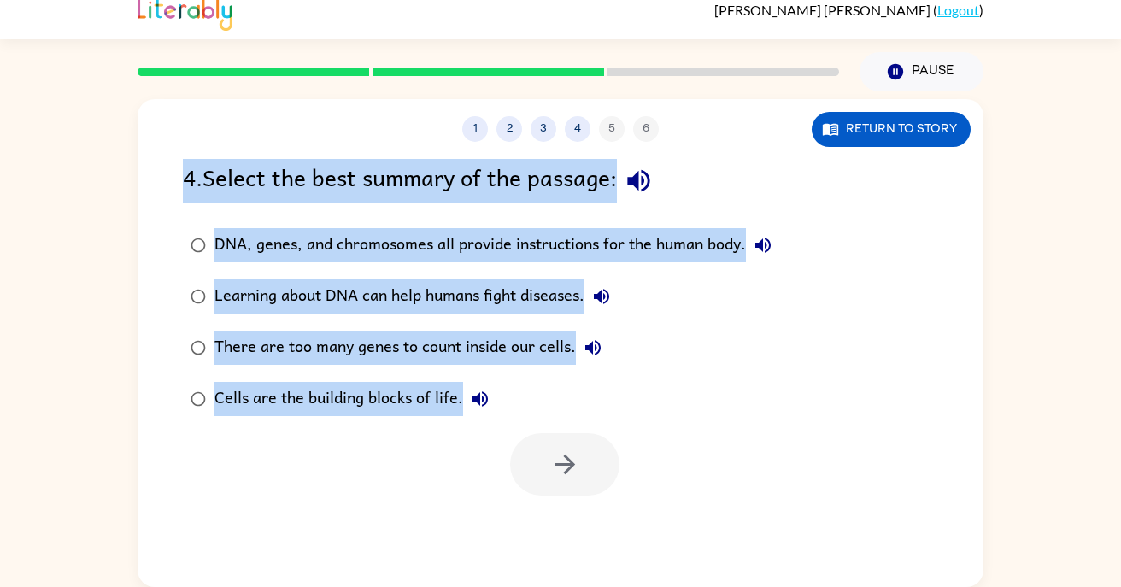
drag, startPoint x: 189, startPoint y: 169, endPoint x: 552, endPoint y: 467, distance: 469.9
click at [552, 468] on div "4 . Select the best summary of the passage: DNA, genes, and chromosomes all pro…" at bounding box center [561, 327] width 846 height 337
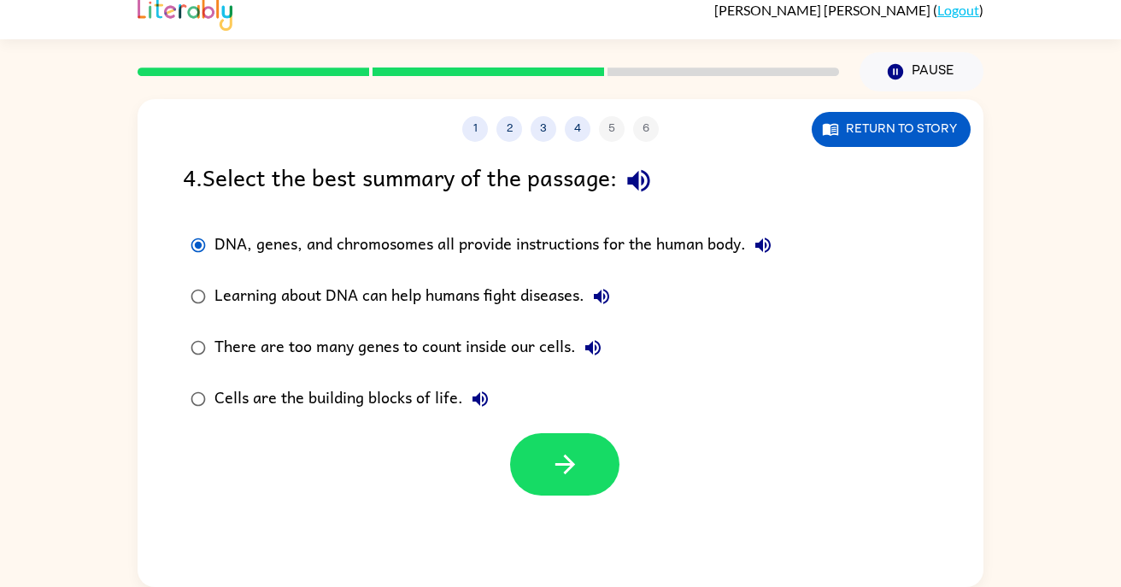
click at [678, 374] on label "Cells are the building blocks of life." at bounding box center [480, 398] width 615 height 51
click at [549, 473] on button "button" at bounding box center [564, 464] width 109 height 62
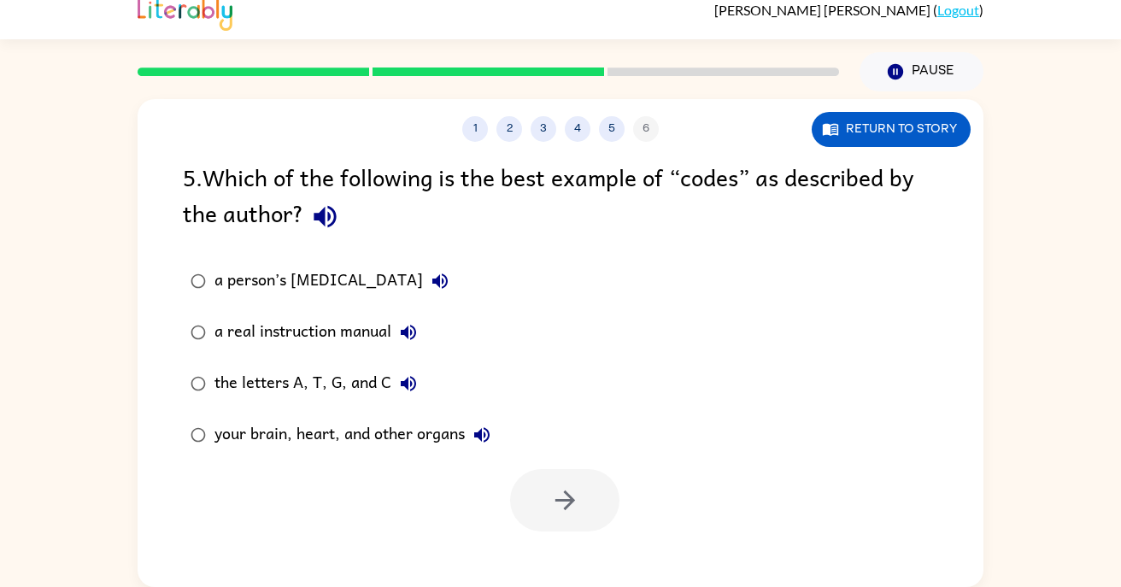
click at [278, 387] on div "the letters A, T, G, and C" at bounding box center [319, 384] width 211 height 34
click at [561, 490] on icon "button" at bounding box center [565, 500] width 30 height 30
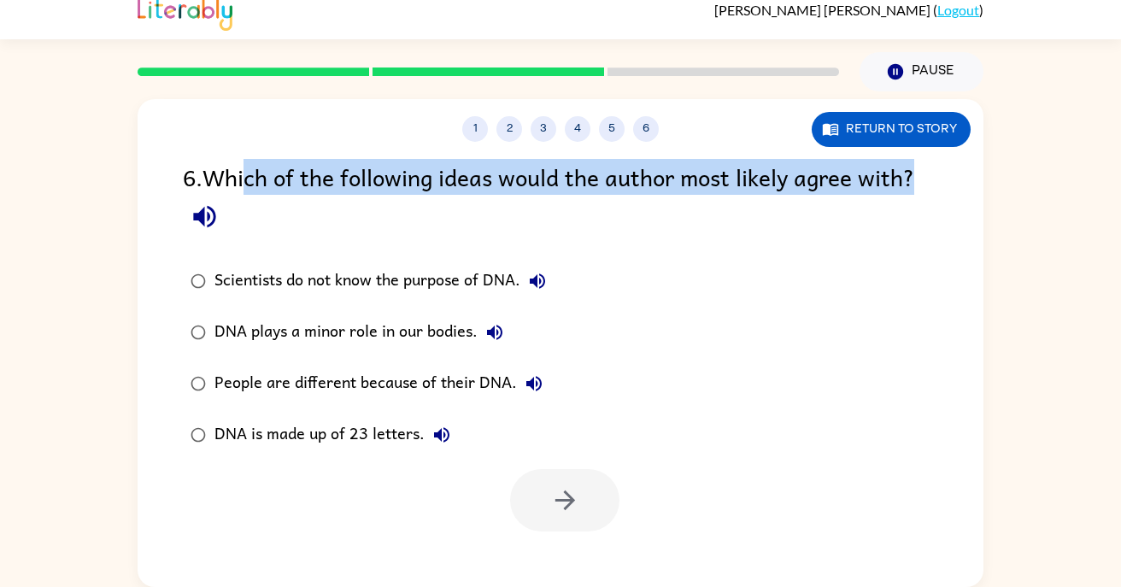
drag, startPoint x: 252, startPoint y: 186, endPoint x: 746, endPoint y: 204, distance: 494.2
click at [746, 206] on div "6 . Which of the following ideas would the author most likely agree with?" at bounding box center [560, 198] width 755 height 79
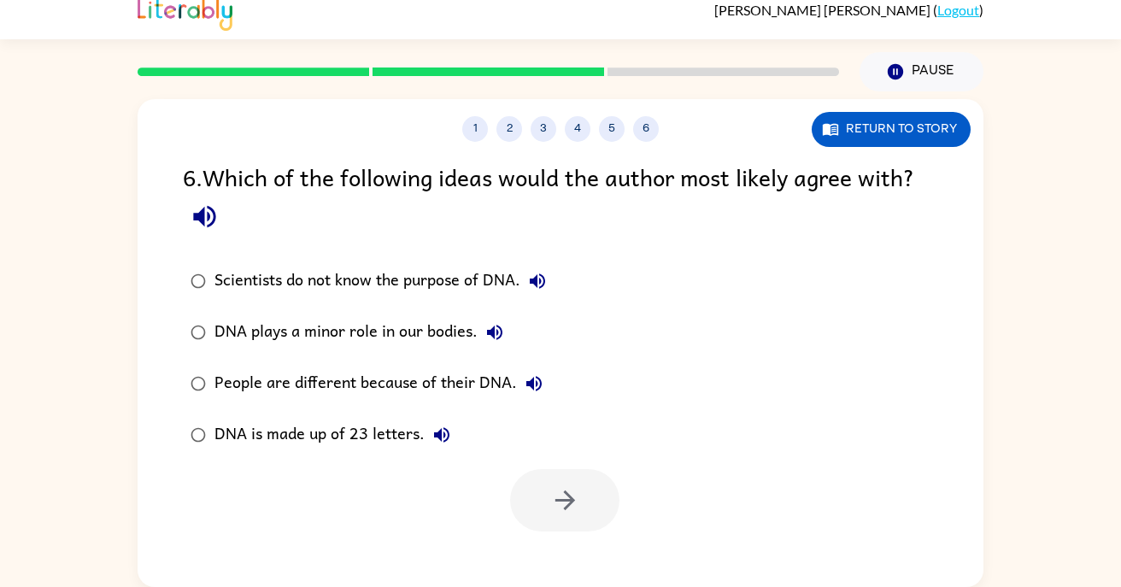
click at [742, 235] on div "6 . Which of the following ideas would the author most likely agree with?" at bounding box center [560, 198] width 755 height 79
click at [444, 379] on div "People are different because of their DNA." at bounding box center [382, 384] width 337 height 34
click at [566, 503] on icon "button" at bounding box center [565, 500] width 30 height 30
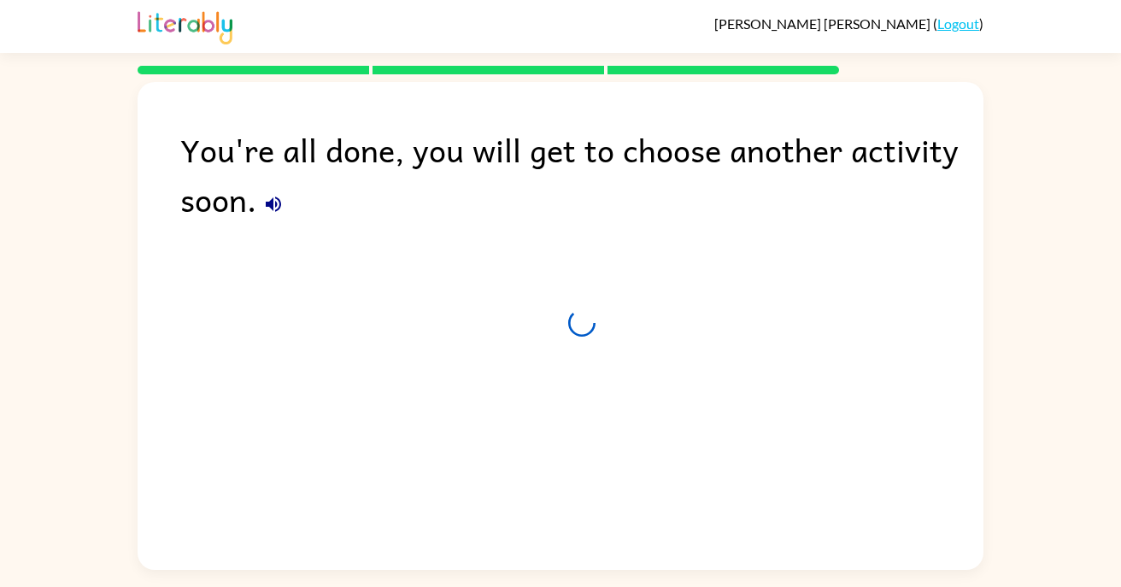
scroll to position [0, 0]
